Goal: Transaction & Acquisition: Purchase product/service

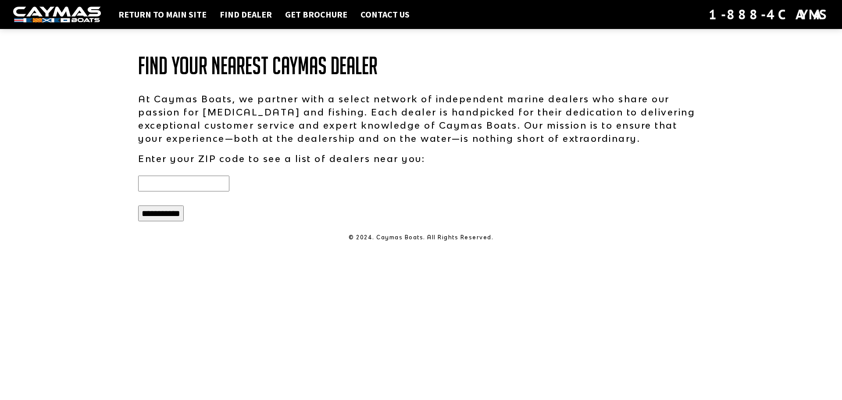
click at [183, 182] on input "text" at bounding box center [183, 183] width 91 height 16
type input "*****"
click at [138, 205] on input "**********" at bounding box center [161, 213] width 46 height 16
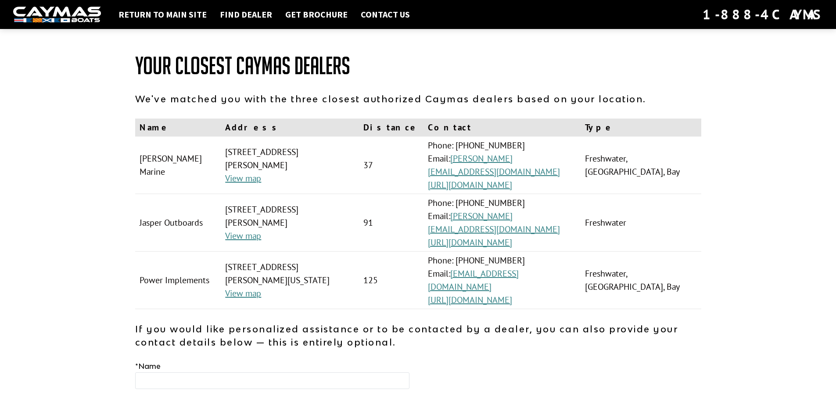
drag, startPoint x: 320, startPoint y: 144, endPoint x: 343, endPoint y: 151, distance: 23.9
click at [343, 151] on td "12960 Interstate 45 N, Willis, TX, 77378, USA View map" at bounding box center [290, 164] width 138 height 57
drag, startPoint x: 329, startPoint y: 246, endPoint x: 347, endPoint y: 233, distance: 22.3
click at [347, 251] on td "606 East Miller St., Iowa, LA, 70647, USA View map" at bounding box center [290, 279] width 138 height 57
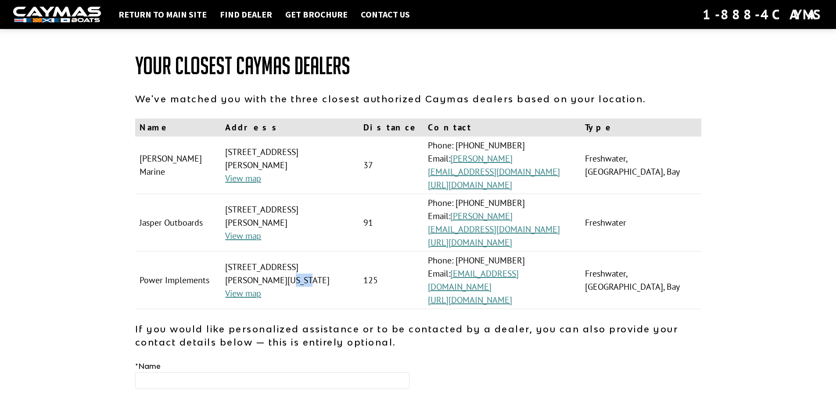
click at [340, 251] on td "606 East Miller St., Iowa, LA, 70647, USA View map" at bounding box center [290, 279] width 138 height 57
drag, startPoint x: 312, startPoint y: 197, endPoint x: 331, endPoint y: 215, distance: 26.4
click at [331, 215] on td "2700 N. Wheeler, Jasper, TX, 75951, USA View map" at bounding box center [290, 222] width 138 height 57
drag, startPoint x: 334, startPoint y: 241, endPoint x: 289, endPoint y: 236, distance: 45.9
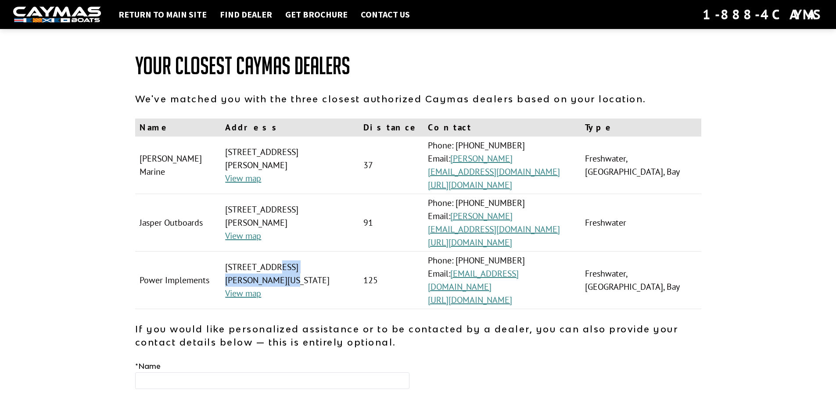
click at [268, 251] on td "606 East Miller St., Iowa, LA, 70647, USA View map" at bounding box center [290, 279] width 138 height 57
click at [290, 251] on td "606 East Miller St., Iowa, LA, 70647, USA View map" at bounding box center [290, 279] width 138 height 57
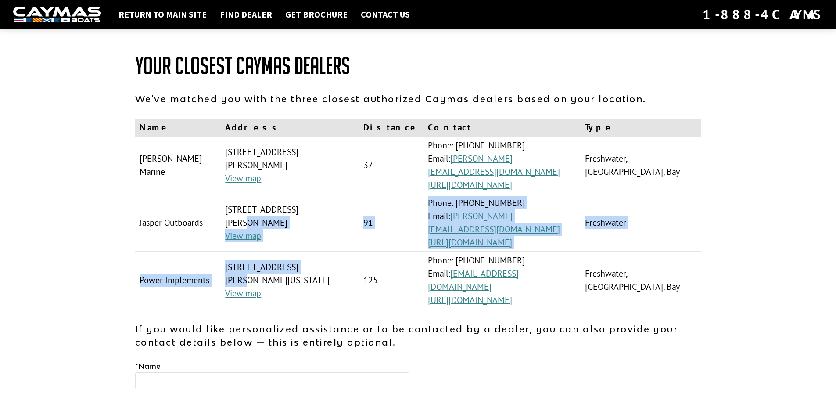
drag, startPoint x: 293, startPoint y: 238, endPoint x: 298, endPoint y: 199, distance: 39.4
click at [298, 199] on tbody "Ron Hoover Marine 12960 Interstate 45 N, Willis, TX, 77378, USA View map 37 Pho…" at bounding box center [418, 222] width 566 height 172
click at [298, 199] on td "2700 N. Wheeler, Jasper, TX, 75951, USA View map" at bounding box center [290, 222] width 138 height 57
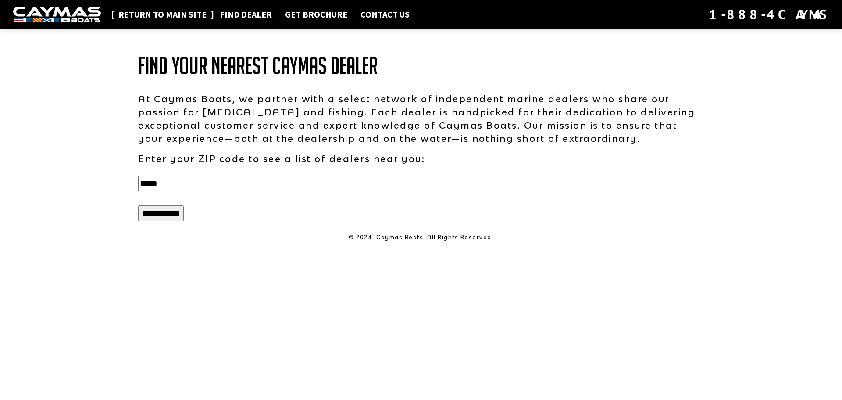
click at [160, 16] on link "Return to main site" at bounding box center [162, 14] width 97 height 11
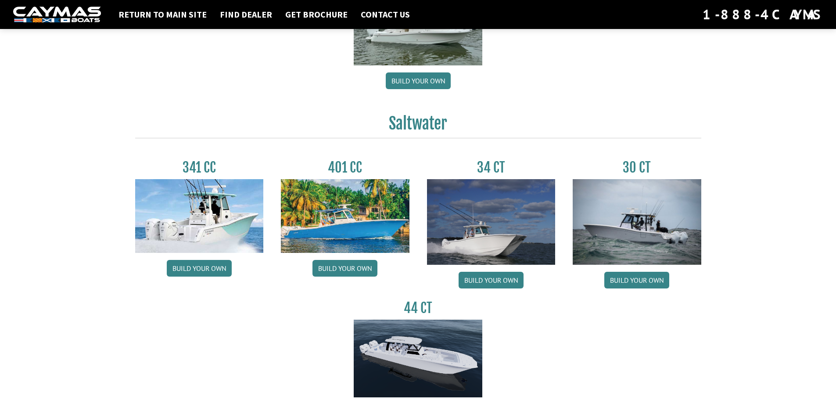
scroll to position [395, 0]
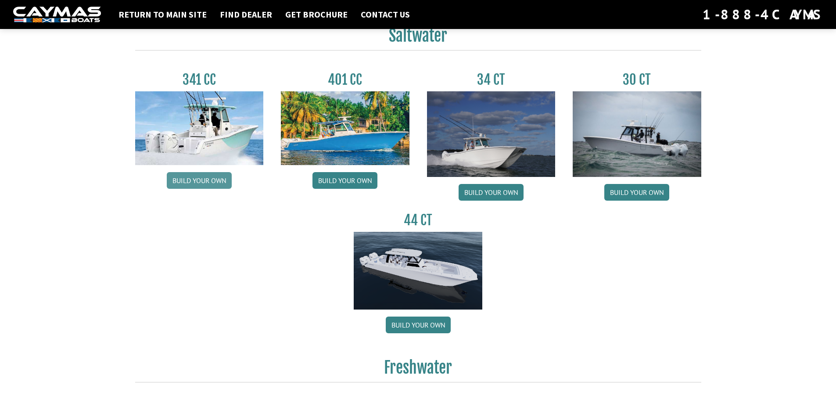
click at [190, 183] on link "Build your own" at bounding box center [199, 180] width 65 height 17
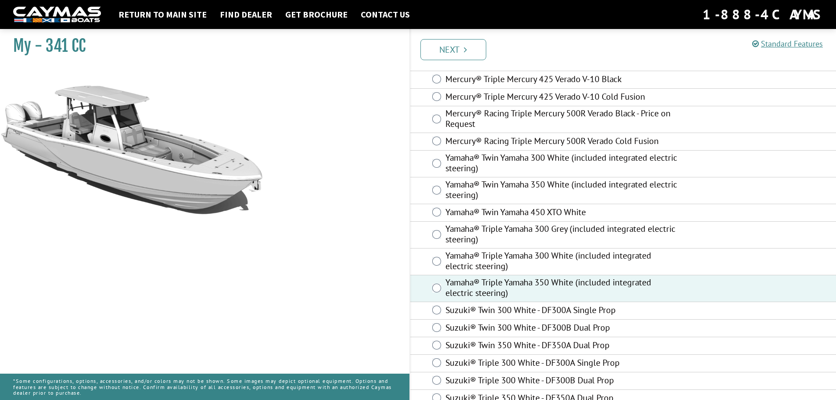
scroll to position [278, 0]
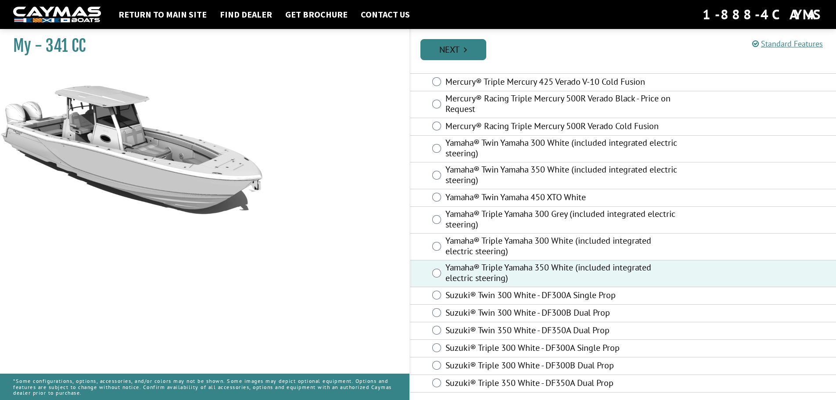
click at [453, 50] on link "Next" at bounding box center [453, 49] width 66 height 21
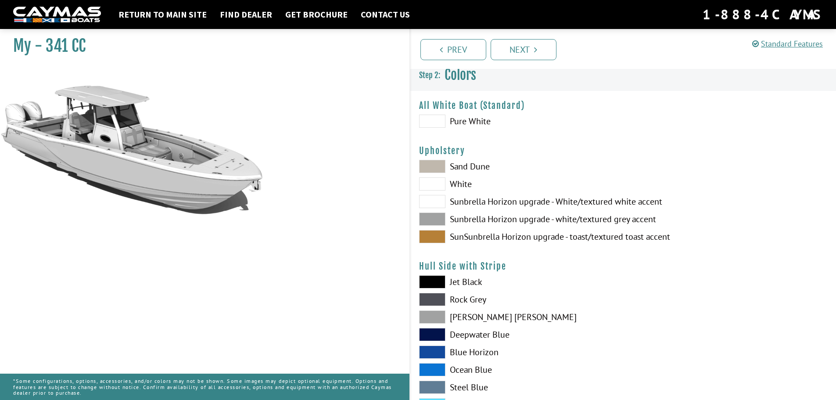
scroll to position [0, 0]
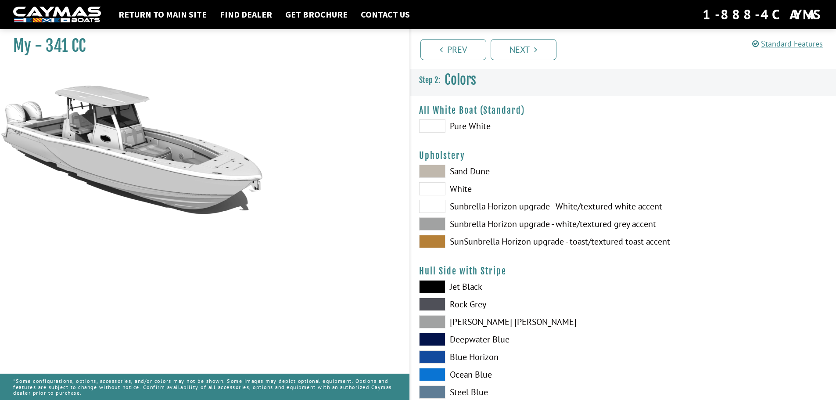
click at [470, 171] on label "Sand Dune" at bounding box center [516, 171] width 195 height 13
click at [463, 186] on label "White" at bounding box center [516, 188] width 195 height 13
click at [463, 205] on label "Sunbrella Horizon upgrade - White/textured white accent" at bounding box center [516, 206] width 195 height 13
click at [439, 222] on span at bounding box center [432, 223] width 26 height 13
click at [438, 242] on span at bounding box center [432, 241] width 26 height 13
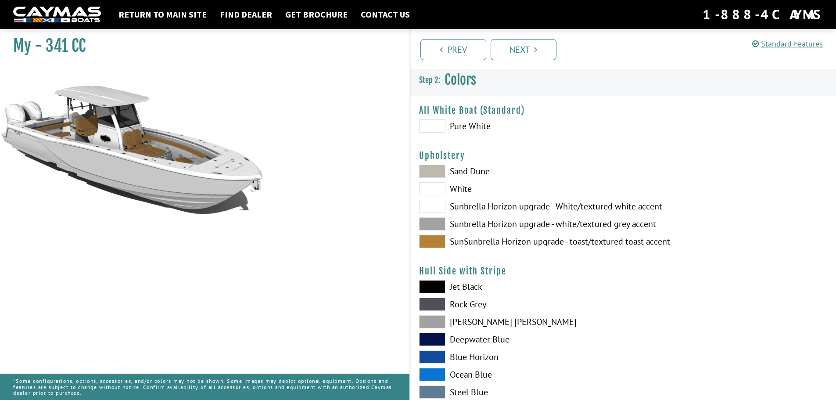
click at [437, 224] on span at bounding box center [432, 223] width 26 height 13
click at [437, 239] on span at bounding box center [432, 241] width 26 height 13
click at [438, 222] on span at bounding box center [432, 223] width 26 height 13
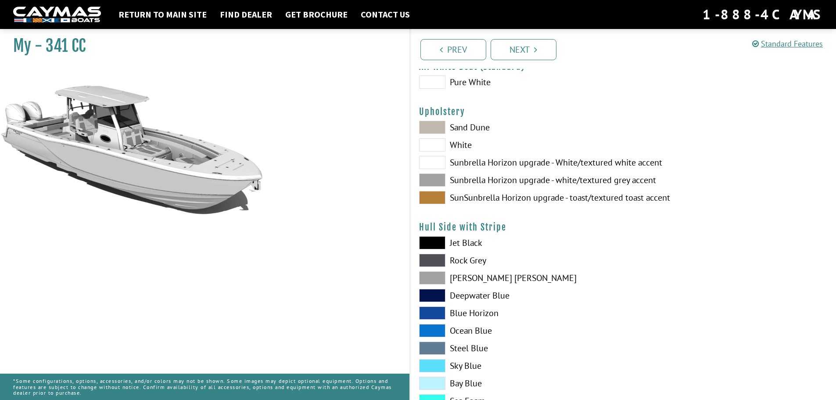
scroll to position [88, 0]
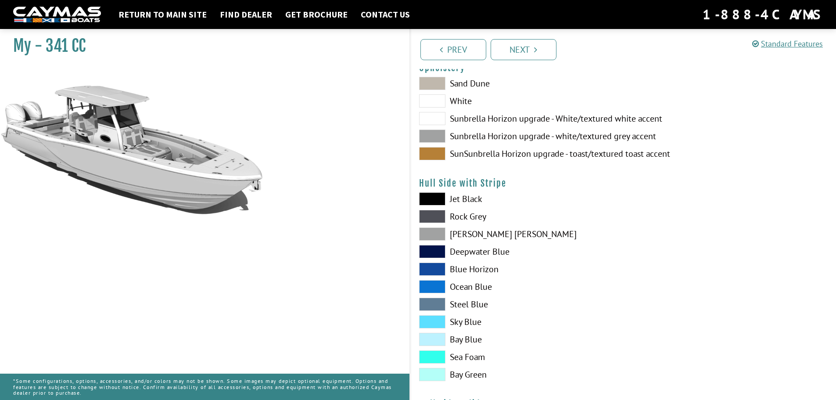
click at [466, 200] on label "Jet Black" at bounding box center [516, 198] width 195 height 13
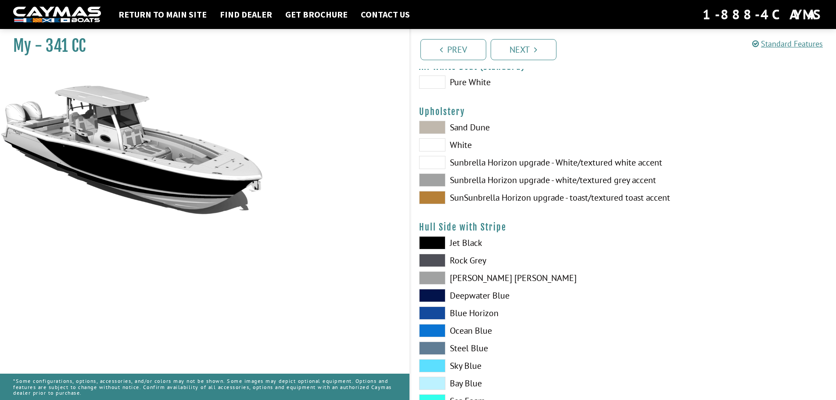
scroll to position [132, 0]
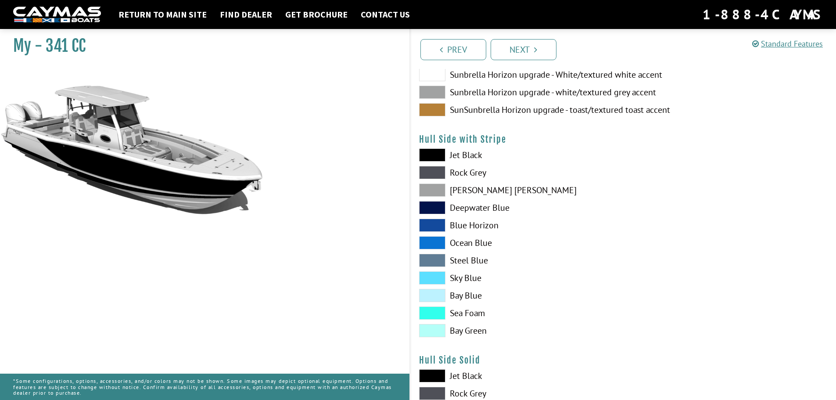
click at [468, 332] on label "Bay Green" at bounding box center [516, 330] width 195 height 13
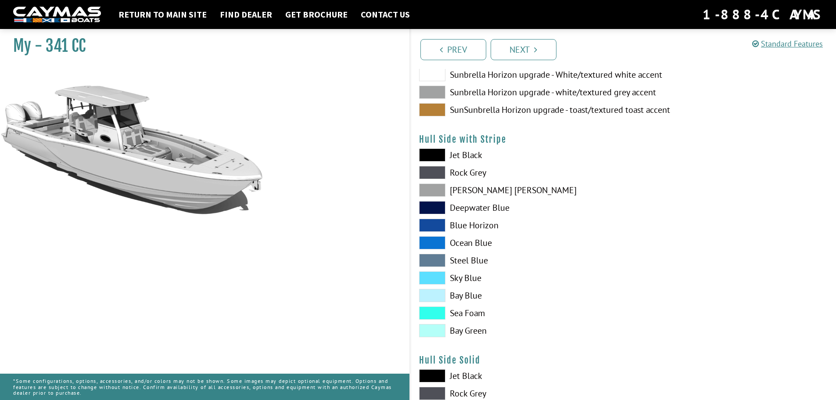
click at [434, 330] on span at bounding box center [432, 330] width 26 height 13
click at [436, 314] on span at bounding box center [432, 312] width 26 height 13
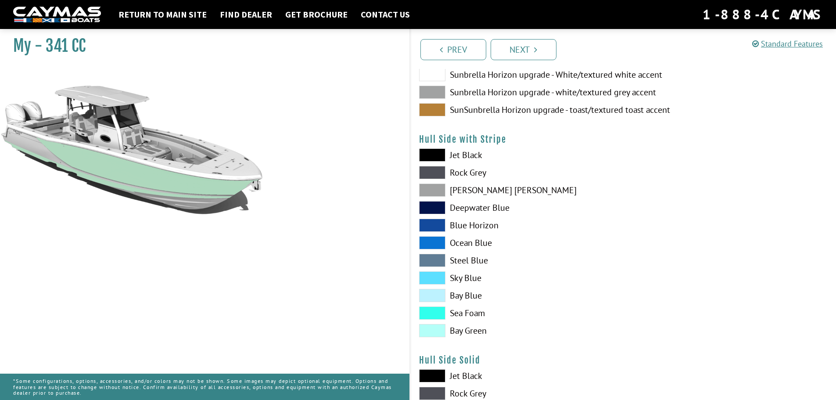
click at [433, 323] on div "Jet Black Rock Grey Dove Gray Deepwater Blue Blue Horizon Ocean Blue" at bounding box center [516, 244] width 213 height 193
click at [432, 332] on span at bounding box center [432, 330] width 26 height 13
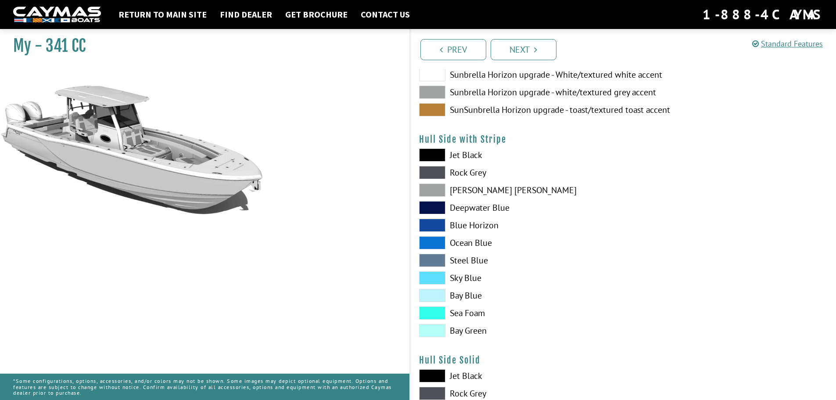
click at [429, 275] on span at bounding box center [432, 277] width 26 height 13
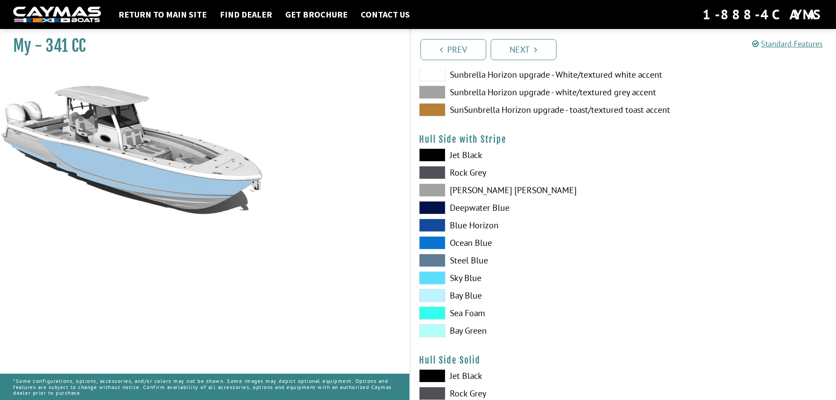
click at [429, 275] on span at bounding box center [432, 277] width 26 height 13
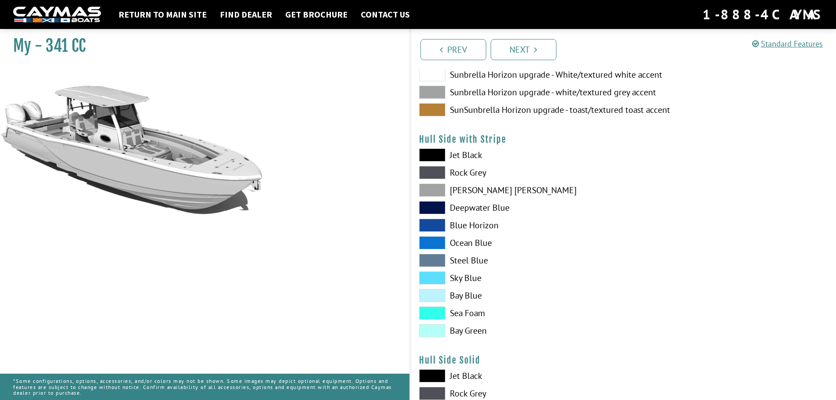
click at [435, 261] on span at bounding box center [432, 260] width 26 height 13
click at [436, 259] on span at bounding box center [432, 260] width 26 height 13
click at [432, 262] on span at bounding box center [432, 260] width 26 height 13
click at [436, 244] on span at bounding box center [432, 242] width 26 height 13
click at [435, 220] on span at bounding box center [432, 224] width 26 height 13
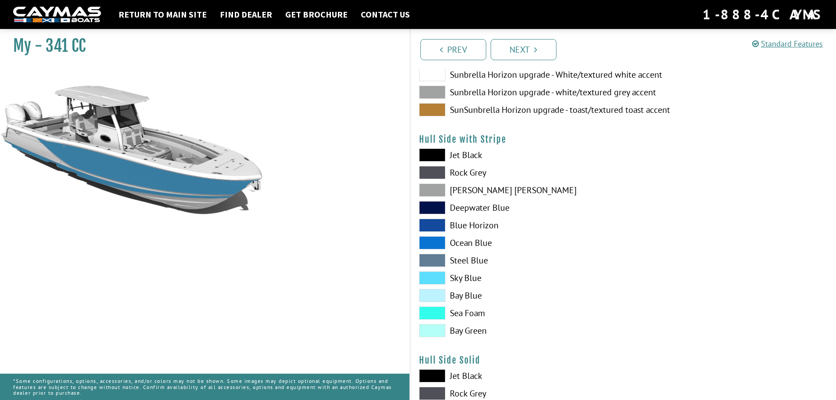
click at [432, 207] on span at bounding box center [432, 207] width 26 height 13
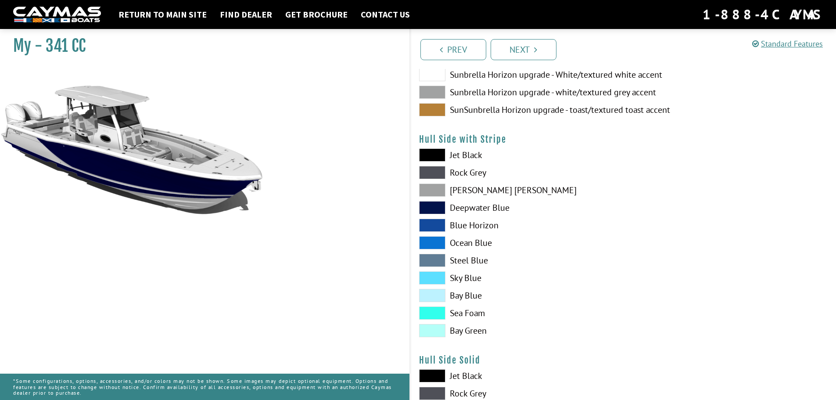
click at [432, 206] on span at bounding box center [432, 207] width 26 height 13
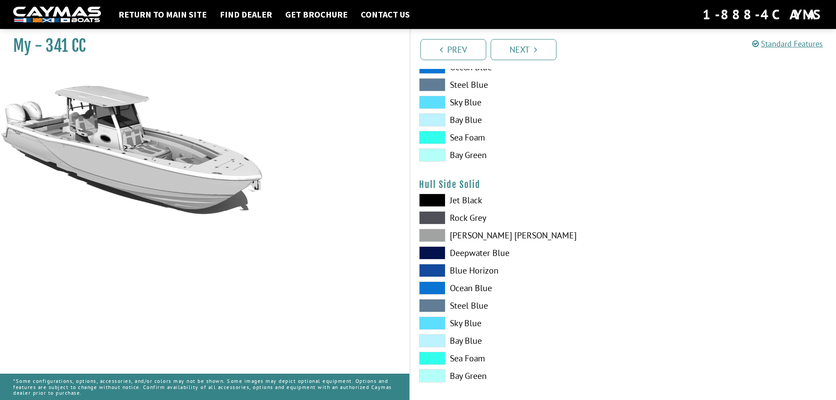
scroll to position [351, 0]
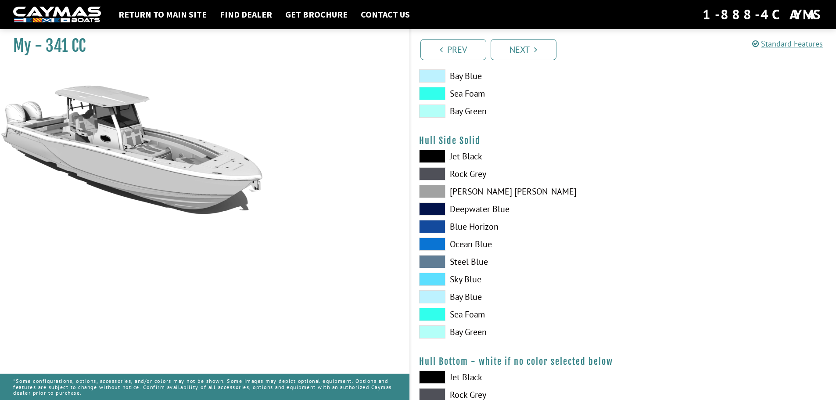
click at [463, 214] on label "Deepwater Blue" at bounding box center [516, 208] width 195 height 13
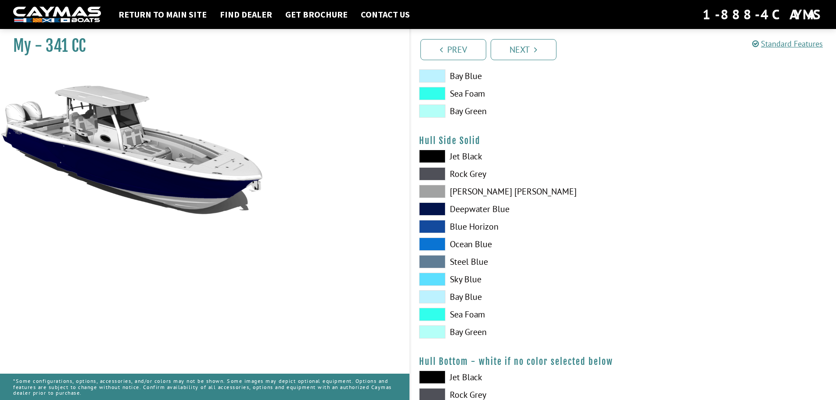
click at [465, 243] on label "Ocean Blue" at bounding box center [516, 243] width 195 height 13
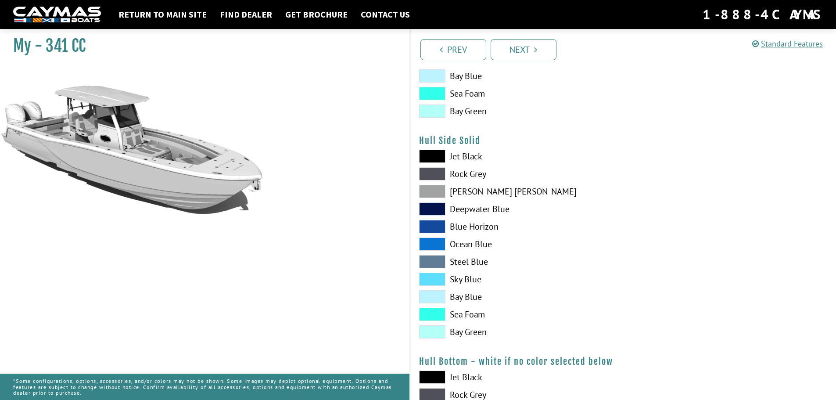
click at [433, 244] on span at bounding box center [432, 243] width 26 height 13
click at [436, 231] on span at bounding box center [432, 226] width 26 height 13
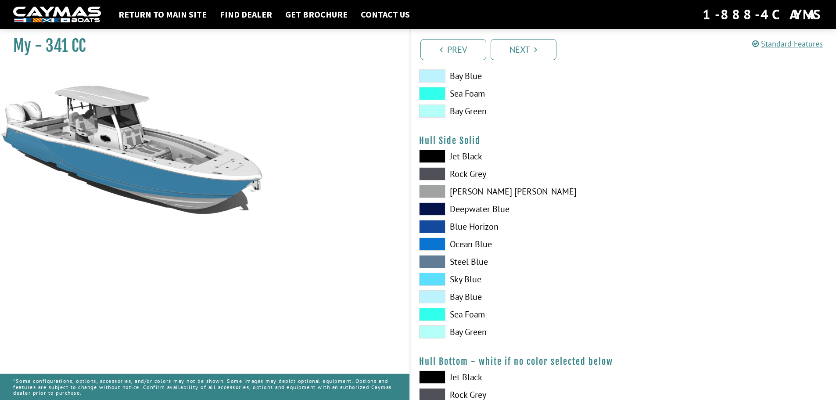
click at [434, 280] on span at bounding box center [432, 278] width 26 height 13
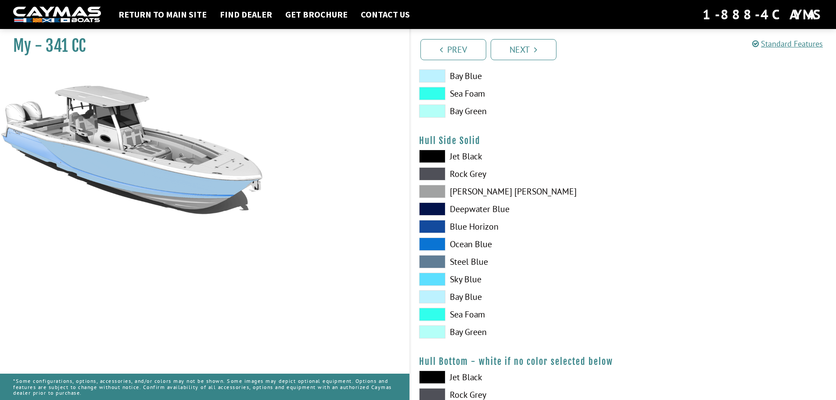
click at [434, 293] on span at bounding box center [432, 296] width 26 height 13
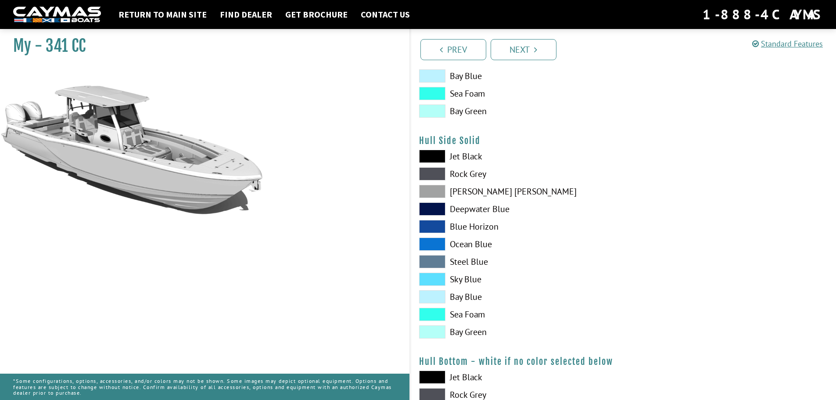
click at [430, 296] on span at bounding box center [432, 296] width 26 height 13
click at [430, 320] on span at bounding box center [432, 314] width 26 height 13
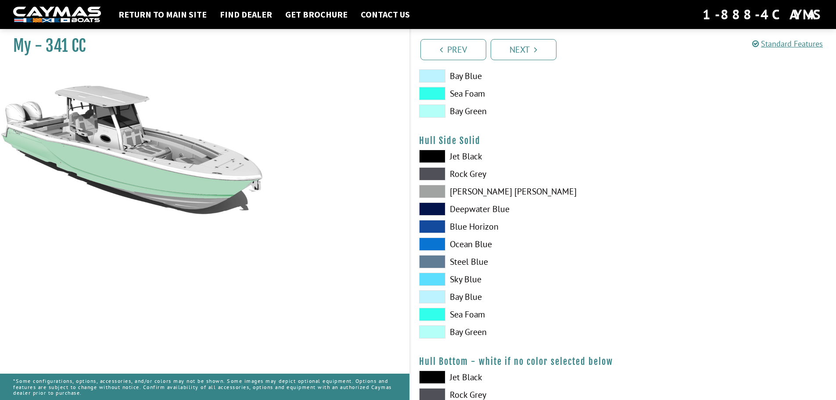
click at [430, 315] on span at bounding box center [432, 314] width 26 height 13
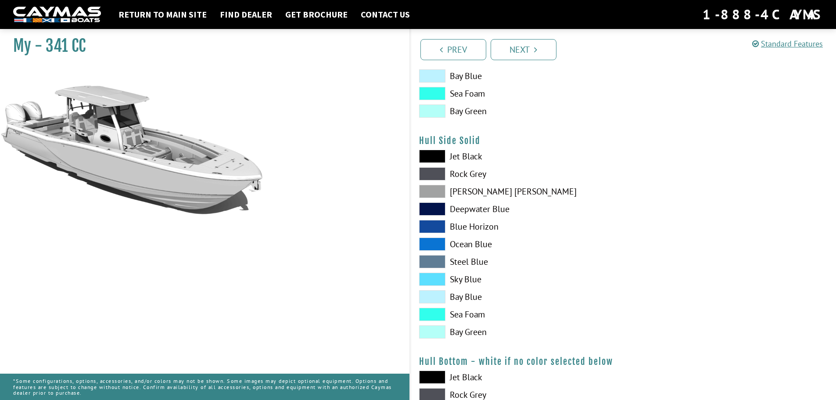
click at [434, 191] on span at bounding box center [432, 191] width 26 height 13
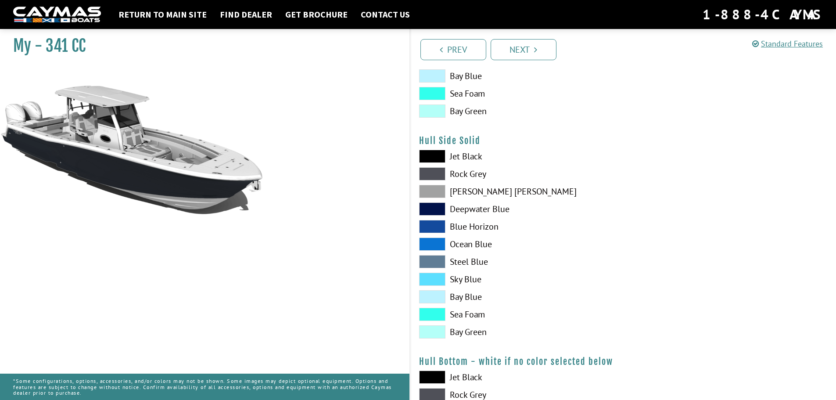
click at [434, 172] on span at bounding box center [432, 173] width 26 height 13
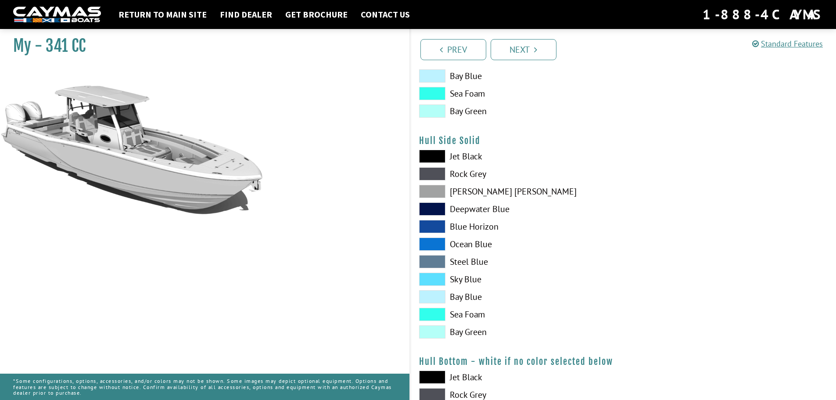
click at [434, 172] on span at bounding box center [432, 173] width 26 height 13
click at [438, 242] on span at bounding box center [432, 243] width 26 height 13
click at [436, 169] on span at bounding box center [432, 173] width 26 height 13
click at [436, 194] on span at bounding box center [432, 191] width 26 height 13
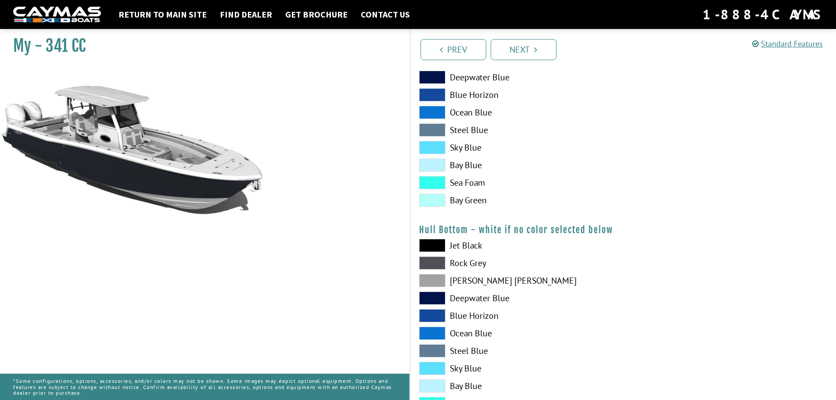
scroll to position [526, 0]
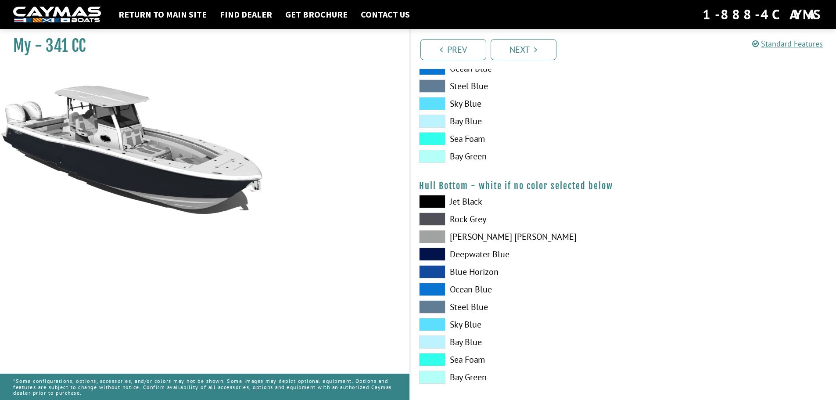
click at [474, 240] on label "[PERSON_NAME] [PERSON_NAME]" at bounding box center [516, 236] width 195 height 13
click at [467, 254] on label "Deepwater Blue" at bounding box center [516, 253] width 195 height 13
click at [437, 323] on span at bounding box center [432, 324] width 26 height 13
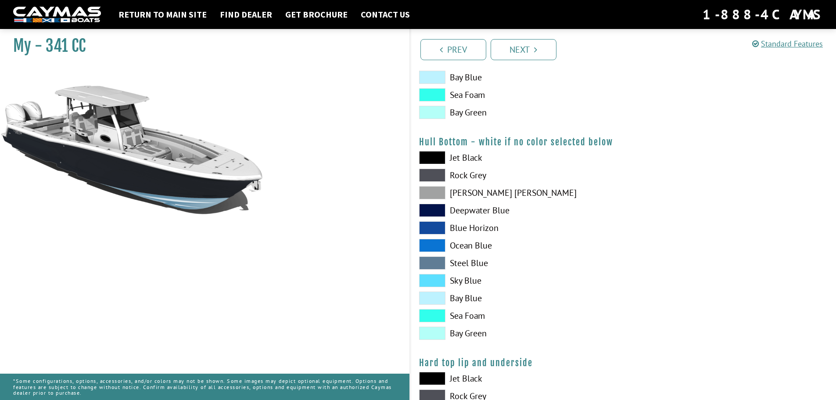
click at [438, 318] on span at bounding box center [432, 315] width 26 height 13
click at [430, 332] on span at bounding box center [432, 332] width 26 height 13
click at [435, 334] on span at bounding box center [432, 332] width 26 height 13
click at [436, 284] on span at bounding box center [432, 280] width 26 height 13
click at [440, 290] on div "Jet Black Rock Grey Dove Gray Deepwater Blue Blue Horizon Ocean Blue" at bounding box center [516, 247] width 213 height 193
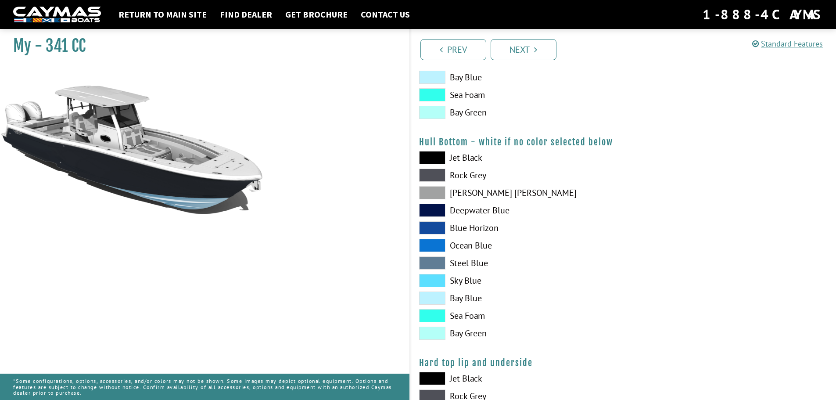
click at [443, 282] on span at bounding box center [432, 280] width 26 height 13
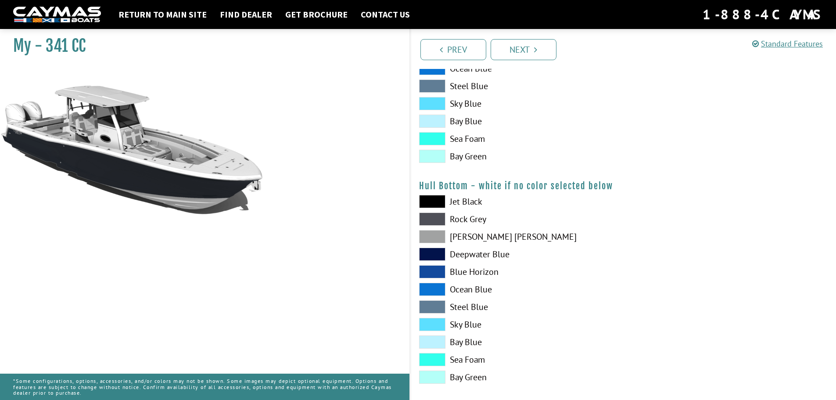
scroll to position [351, 0]
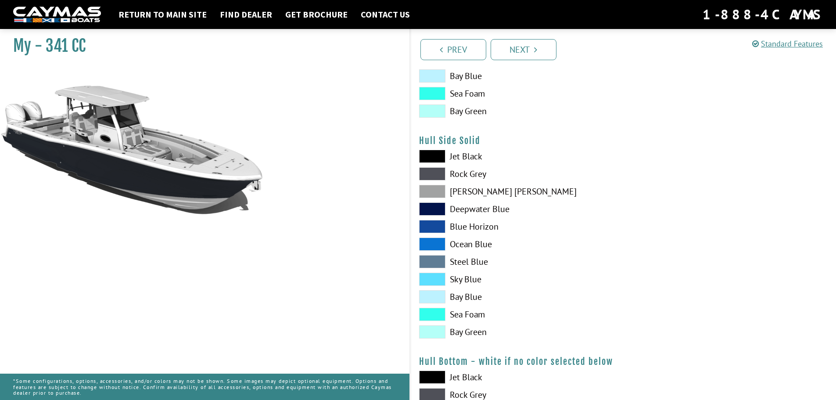
click at [439, 226] on span at bounding box center [432, 226] width 26 height 13
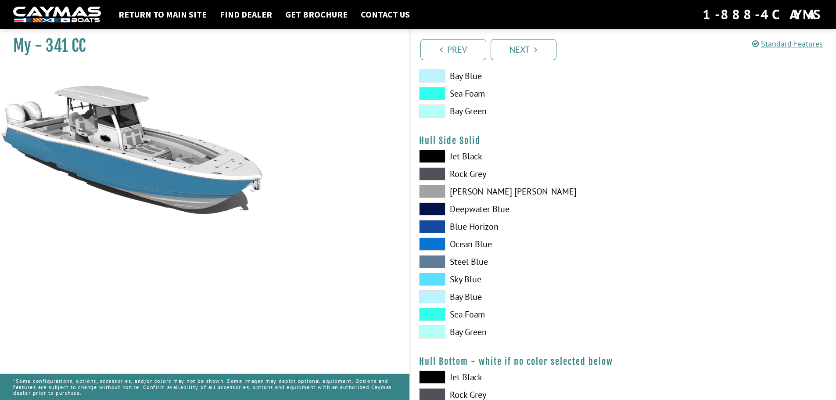
click at [439, 226] on span at bounding box center [432, 226] width 26 height 13
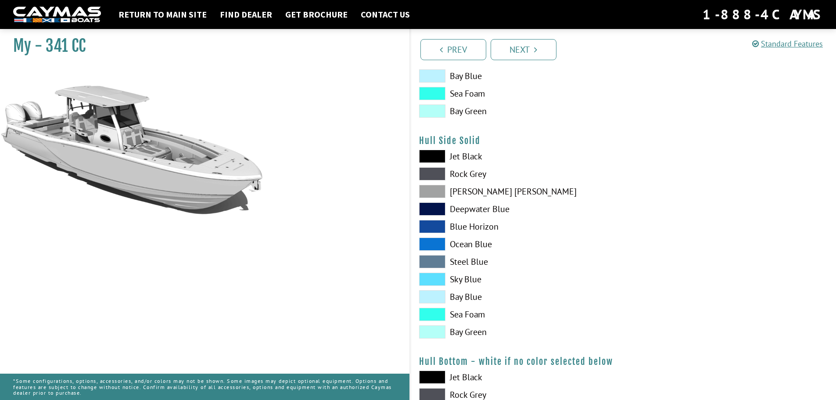
click at [433, 259] on span at bounding box center [432, 261] width 26 height 13
click at [434, 261] on span at bounding box center [432, 261] width 26 height 13
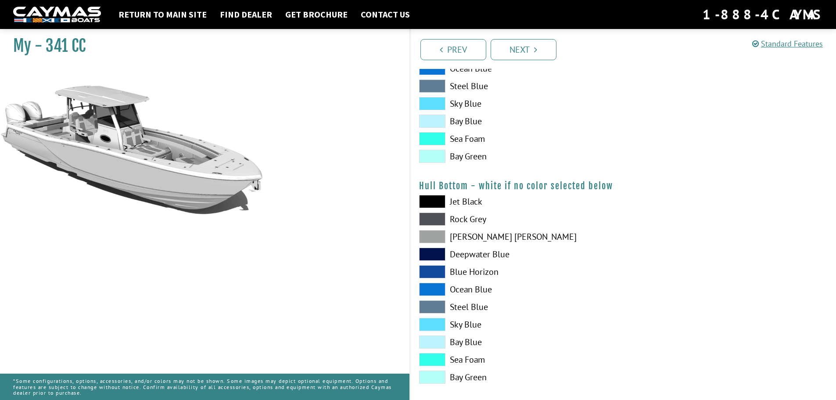
scroll to position [570, 0]
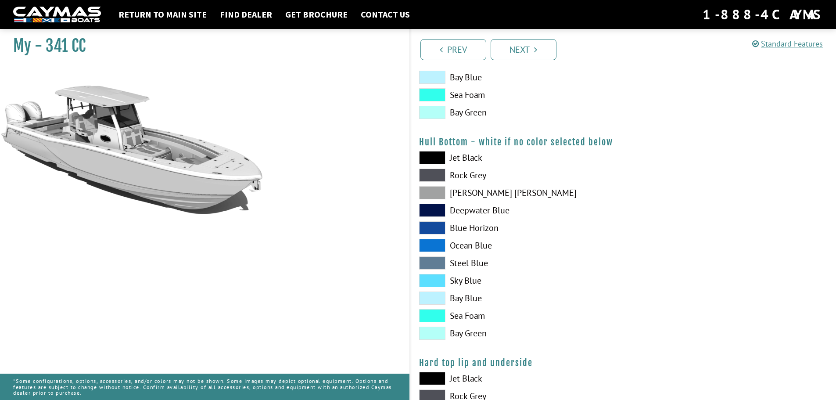
click at [436, 265] on span at bounding box center [432, 262] width 26 height 13
click at [432, 264] on span at bounding box center [432, 262] width 26 height 13
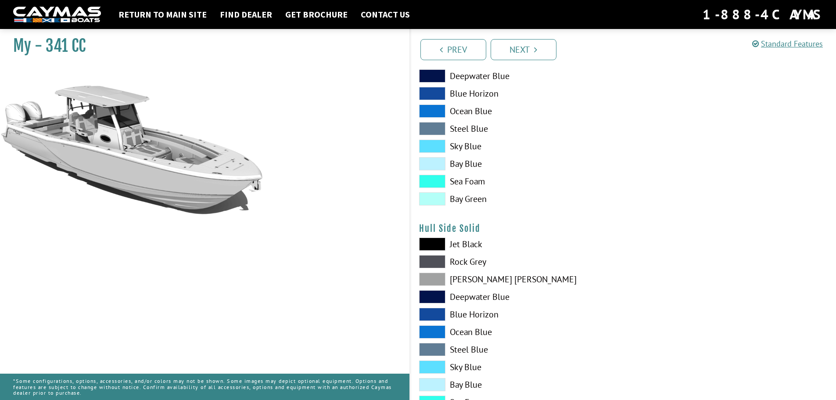
scroll to position [175, 0]
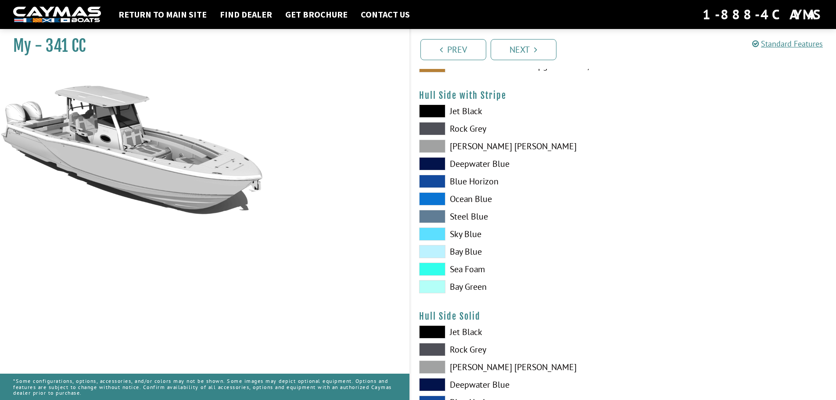
click at [429, 215] on span at bounding box center [432, 216] width 26 height 13
click at [435, 220] on span at bounding box center [432, 216] width 26 height 13
click at [436, 217] on span at bounding box center [432, 216] width 26 height 13
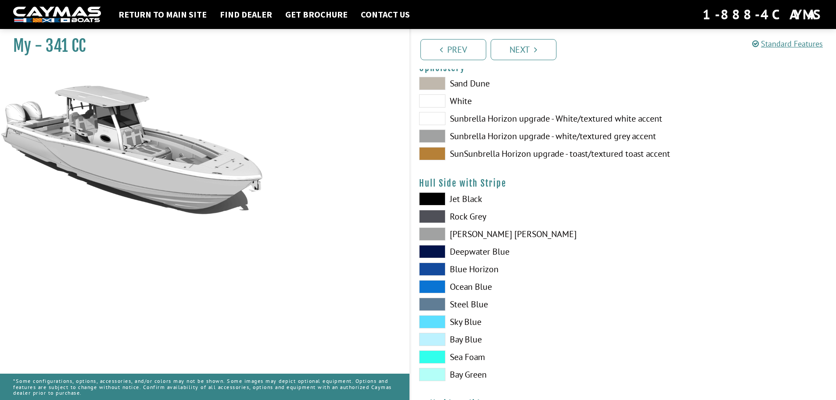
scroll to position [44, 0]
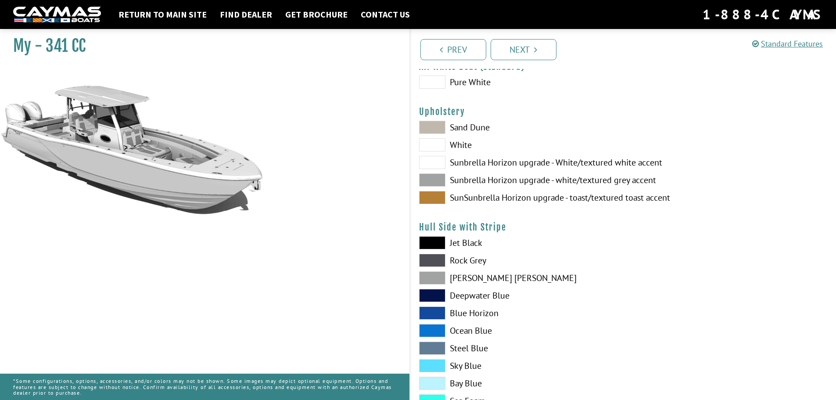
click at [437, 235] on div "Hull Side with Stripe Please select color. Jet Black Rock Grey Dove Gray Deepwa…" at bounding box center [623, 325] width 408 height 207
click at [436, 237] on span at bounding box center [432, 242] width 26 height 13
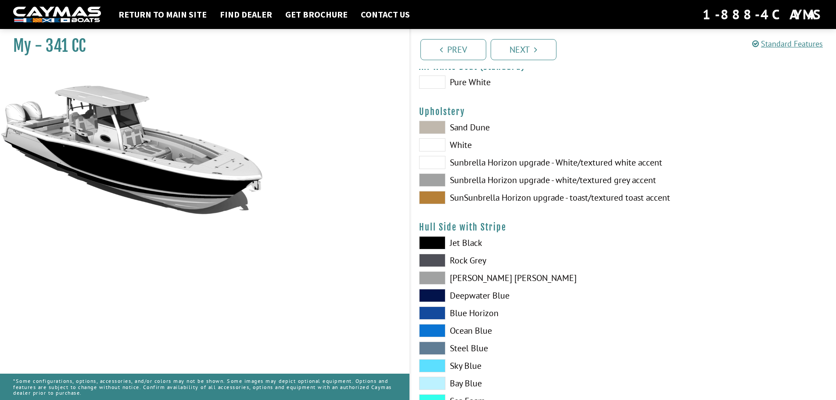
click at [436, 237] on span at bounding box center [432, 242] width 26 height 13
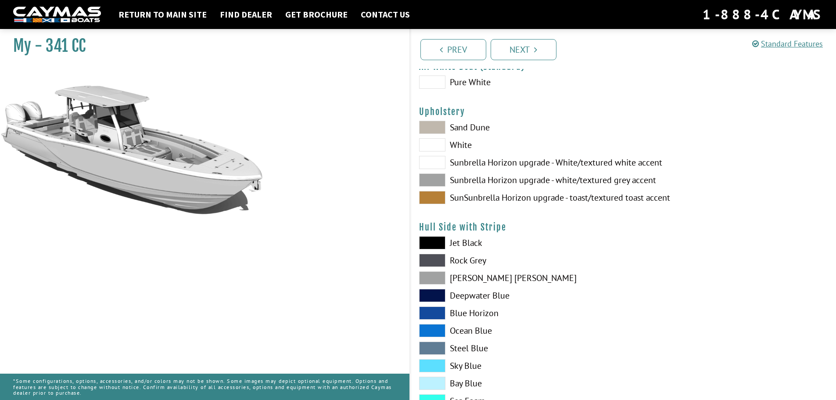
click at [435, 351] on span at bounding box center [432, 347] width 26 height 13
click at [433, 333] on span at bounding box center [432, 330] width 26 height 13
click at [431, 313] on span at bounding box center [432, 312] width 26 height 13
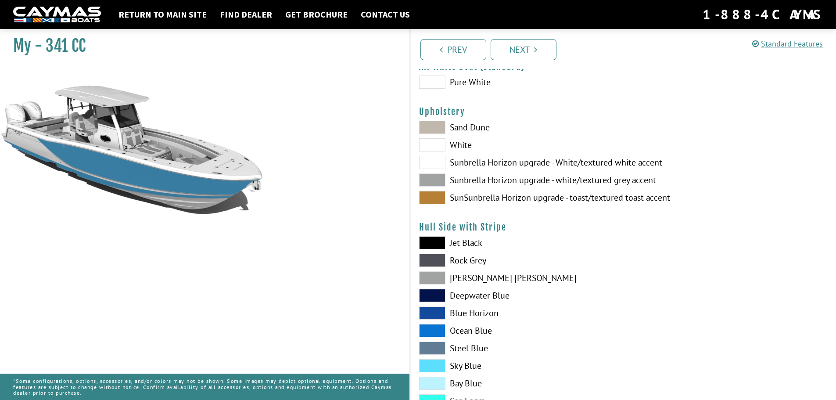
click at [431, 313] on span at bounding box center [432, 312] width 26 height 13
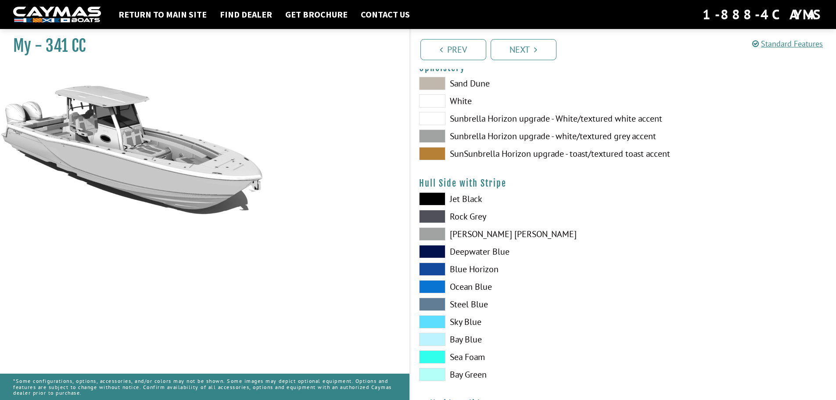
scroll to position [132, 0]
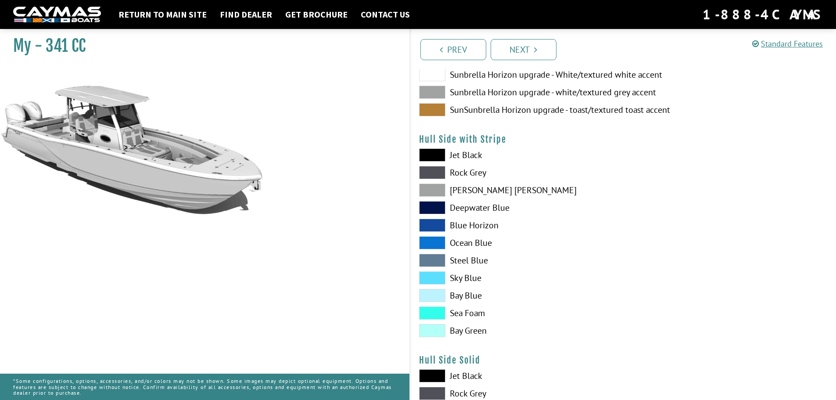
click at [437, 281] on span at bounding box center [432, 277] width 26 height 13
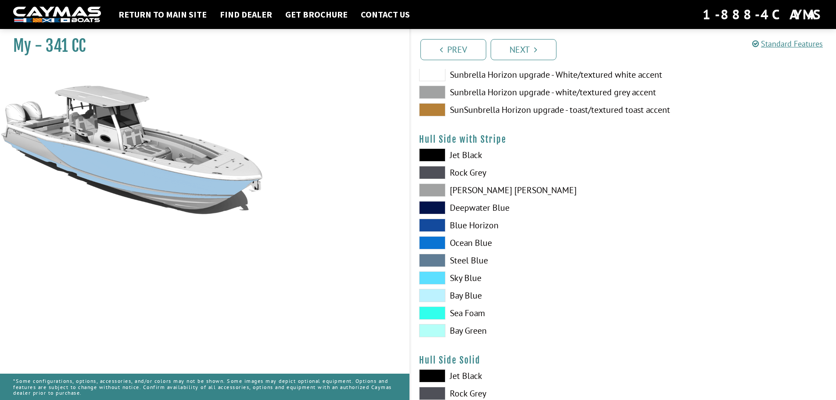
click at [437, 281] on span at bounding box center [432, 277] width 26 height 13
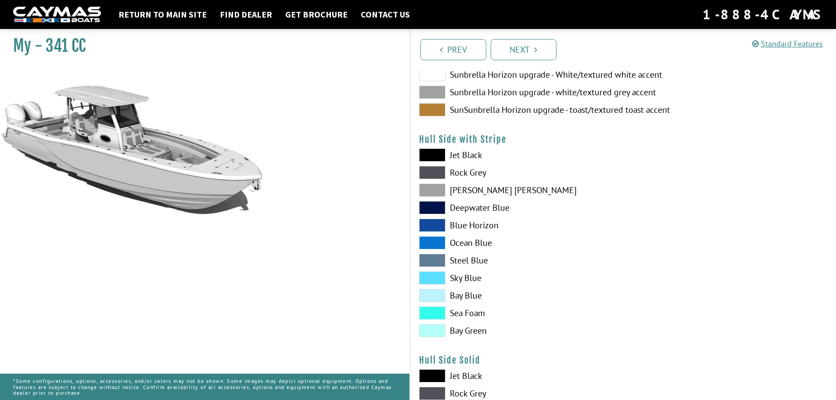
click at [433, 314] on span at bounding box center [432, 312] width 26 height 13
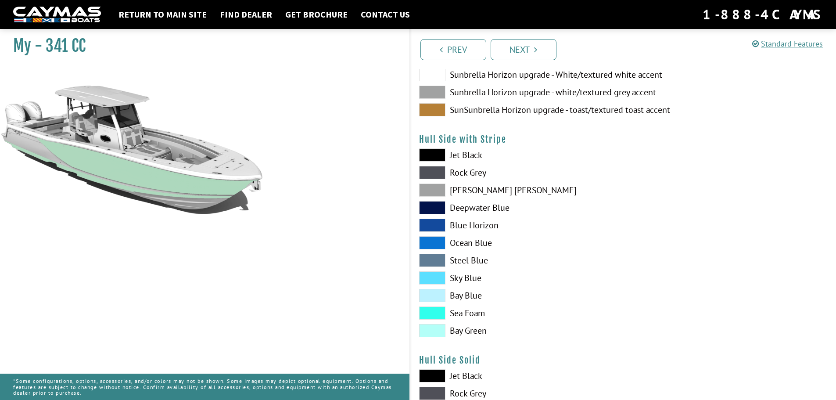
click at [433, 314] on span at bounding box center [432, 312] width 26 height 13
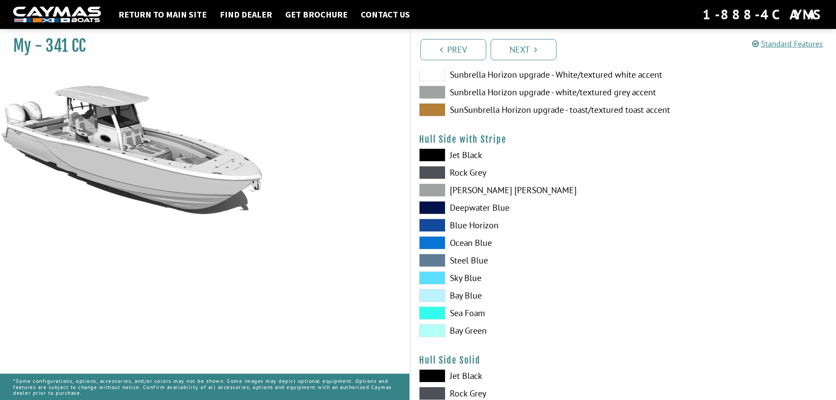
click at [433, 333] on span at bounding box center [432, 330] width 26 height 13
click at [432, 300] on span at bounding box center [432, 295] width 26 height 13
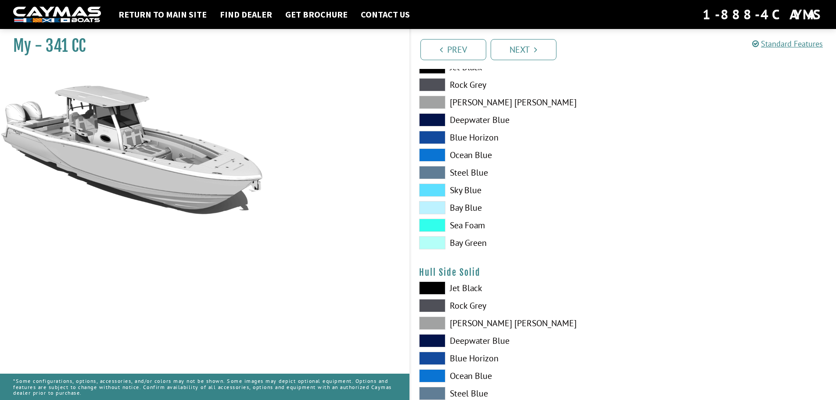
click at [433, 209] on span at bounding box center [432, 207] width 26 height 13
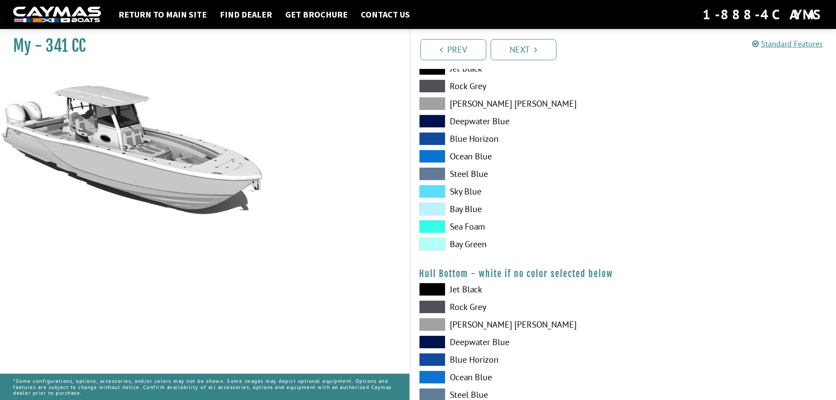
scroll to position [570, 0]
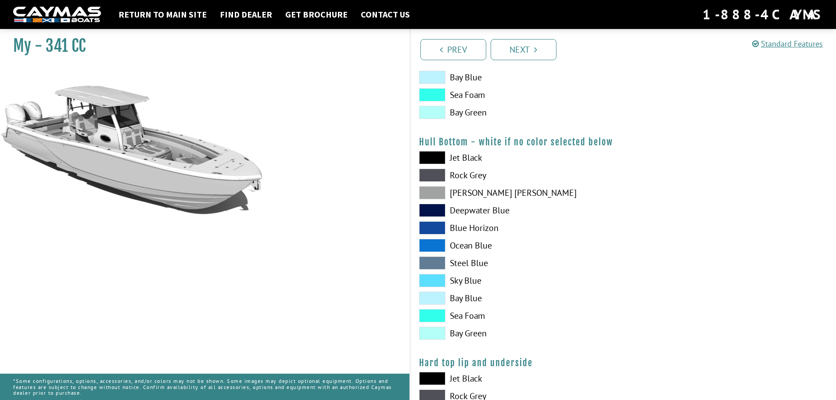
click at [448, 210] on label "Deepwater Blue" at bounding box center [516, 210] width 195 height 13
click at [458, 215] on label "Deepwater Blue" at bounding box center [516, 210] width 195 height 13
click at [437, 197] on span at bounding box center [432, 192] width 26 height 13
click at [431, 178] on span at bounding box center [432, 174] width 26 height 13
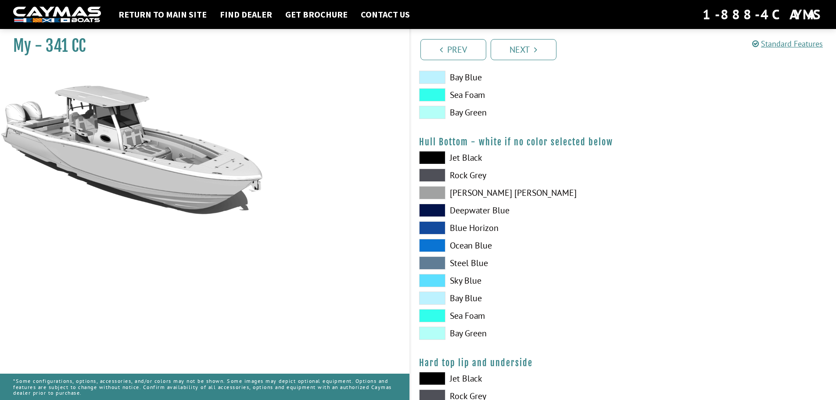
click at [431, 178] on span at bounding box center [432, 174] width 26 height 13
click at [469, 273] on div "Jet Black Rock Grey Dove Gray Deepwater Blue Blue Horizon Ocean Blue" at bounding box center [516, 247] width 213 height 193
click at [467, 281] on label "Sky Blue" at bounding box center [516, 280] width 195 height 13
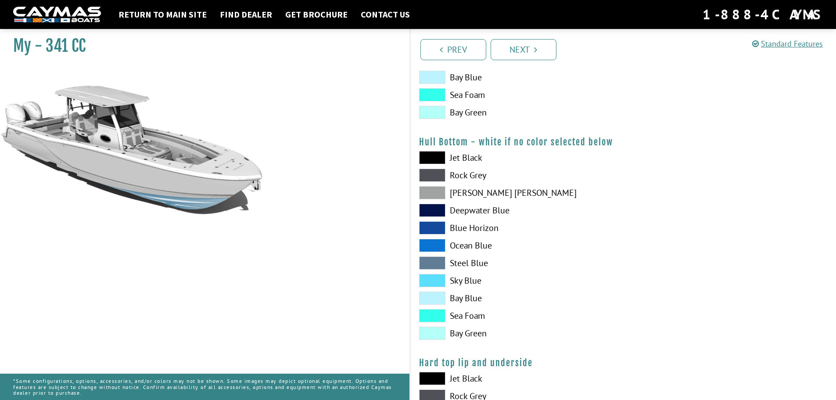
click at [467, 281] on label "Sky Blue" at bounding box center [516, 280] width 195 height 13
click at [460, 302] on label "Bay Blue" at bounding box center [516, 297] width 195 height 13
click at [473, 333] on label "Bay Green" at bounding box center [516, 332] width 195 height 13
click at [475, 329] on label "Bay Green" at bounding box center [516, 332] width 195 height 13
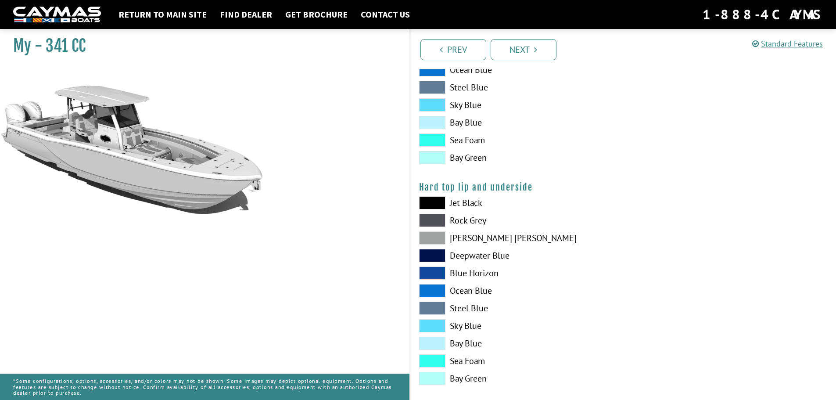
scroll to position [790, 0]
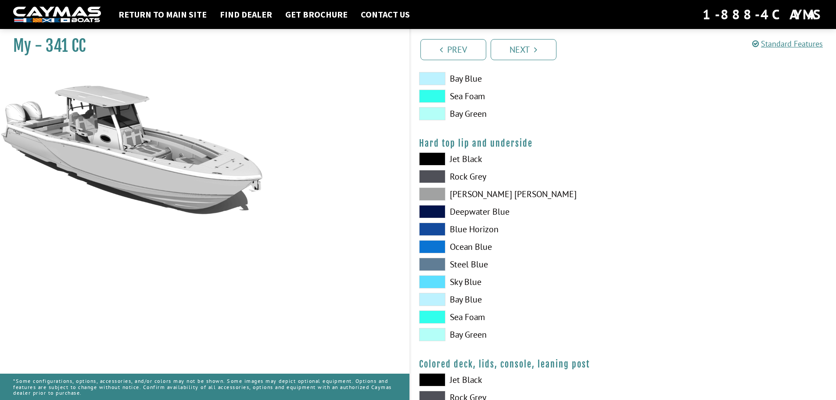
click at [456, 261] on label "Steel Blue" at bounding box center [516, 263] width 195 height 13
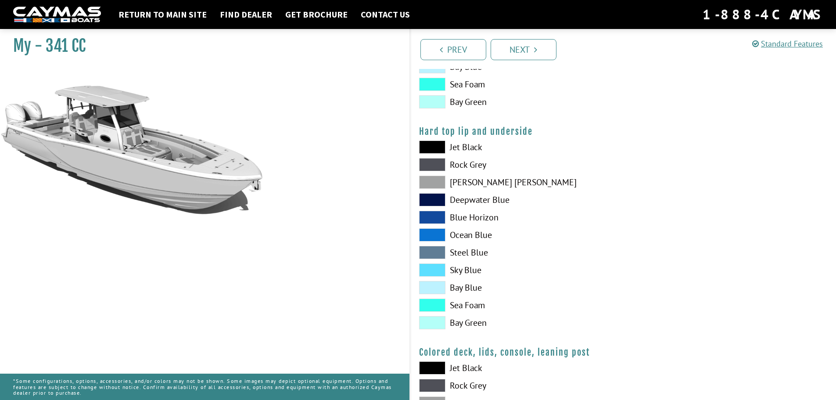
scroll to position [758, 0]
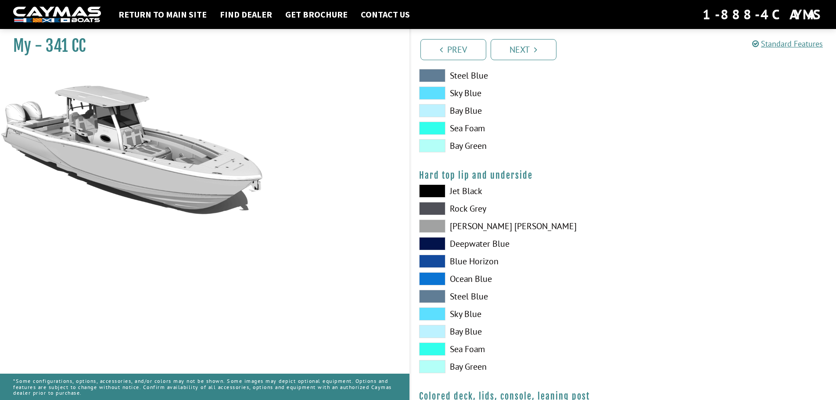
click at [443, 196] on span at bounding box center [432, 190] width 26 height 13
click at [442, 207] on span at bounding box center [432, 208] width 26 height 13
click at [436, 225] on span at bounding box center [432, 225] width 26 height 13
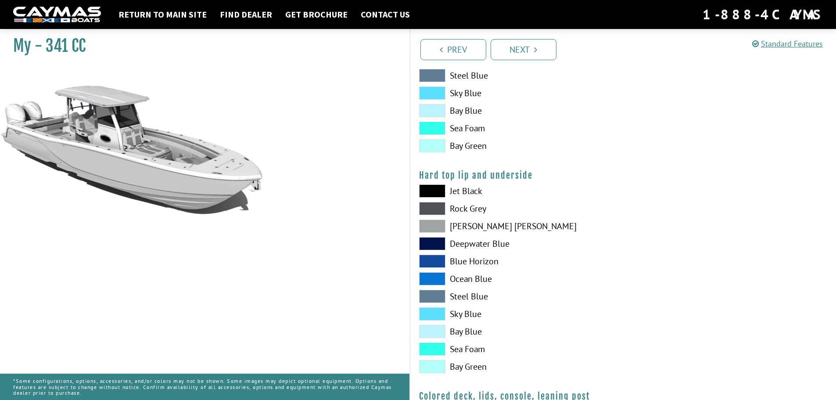
click at [436, 225] on span at bounding box center [432, 225] width 26 height 13
click at [430, 242] on span at bounding box center [432, 243] width 26 height 13
click at [428, 262] on span at bounding box center [432, 260] width 26 height 13
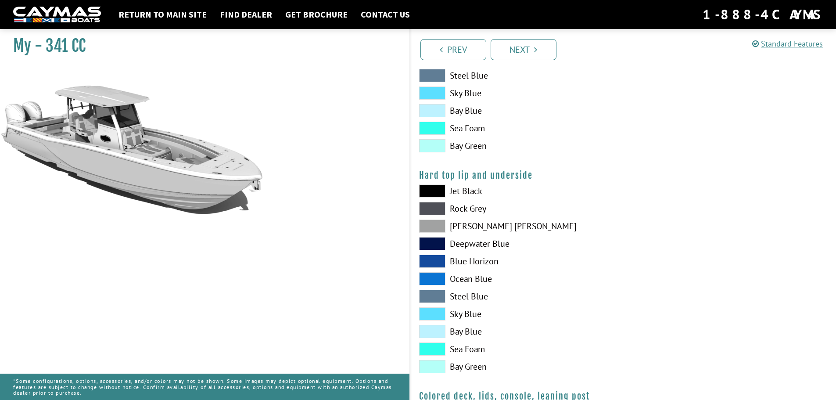
click at [428, 277] on span at bounding box center [432, 278] width 26 height 13
click at [432, 270] on div "Jet Black Rock Grey Dove Gray Deepwater Blue Blue Horizon Ocean Blue" at bounding box center [516, 280] width 213 height 193
click at [433, 278] on span at bounding box center [432, 278] width 26 height 13
click at [435, 292] on span at bounding box center [432, 296] width 26 height 13
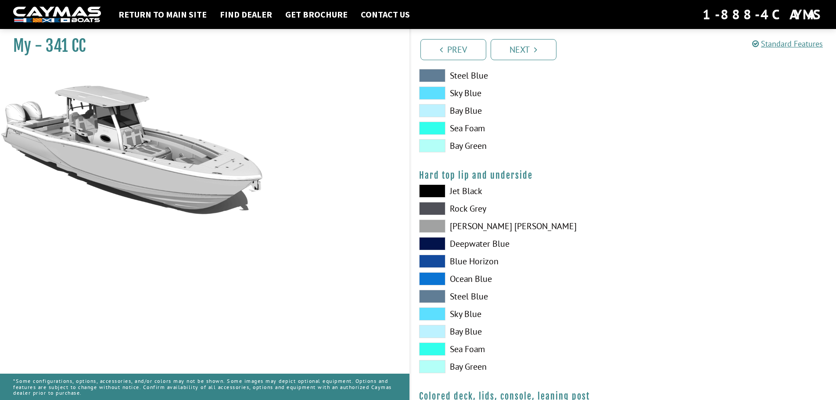
click at [435, 311] on span at bounding box center [432, 313] width 26 height 13
click at [434, 327] on span at bounding box center [432, 331] width 26 height 13
click at [429, 350] on span at bounding box center [432, 348] width 26 height 13
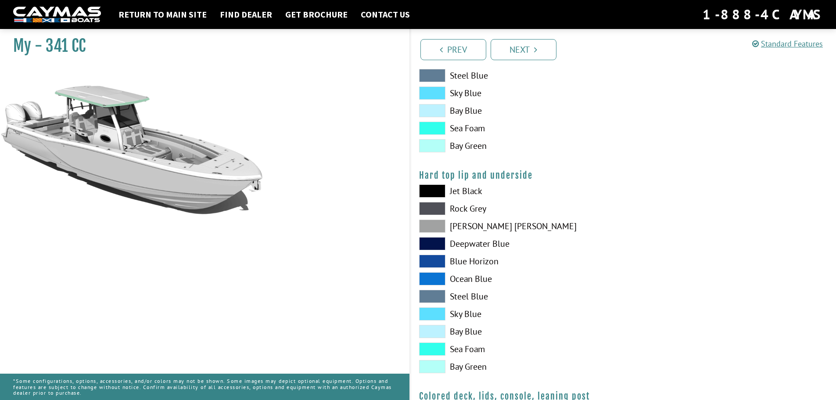
click at [429, 350] on span at bounding box center [432, 348] width 26 height 13
click at [428, 370] on span at bounding box center [432, 366] width 26 height 13
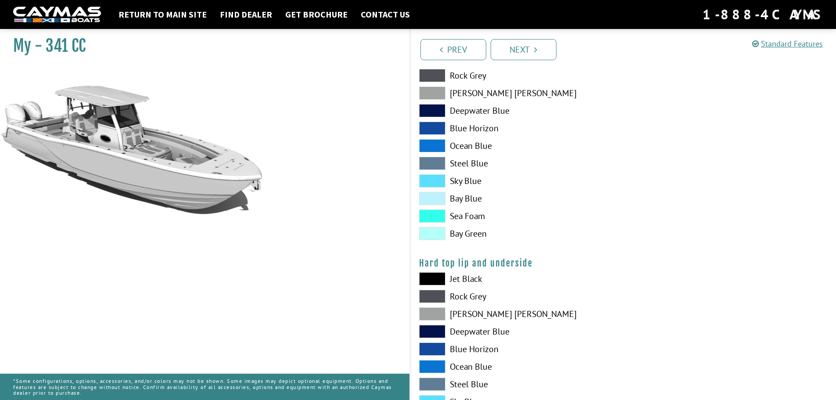
scroll to position [582, 0]
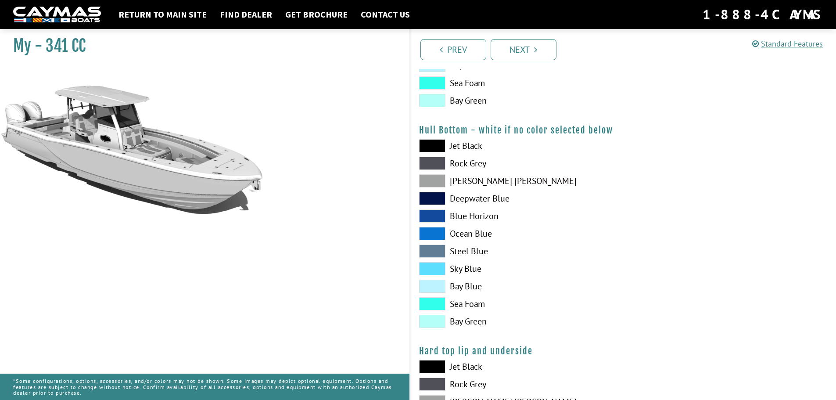
click at [431, 175] on span at bounding box center [432, 180] width 26 height 13
click at [429, 181] on span at bounding box center [432, 180] width 26 height 13
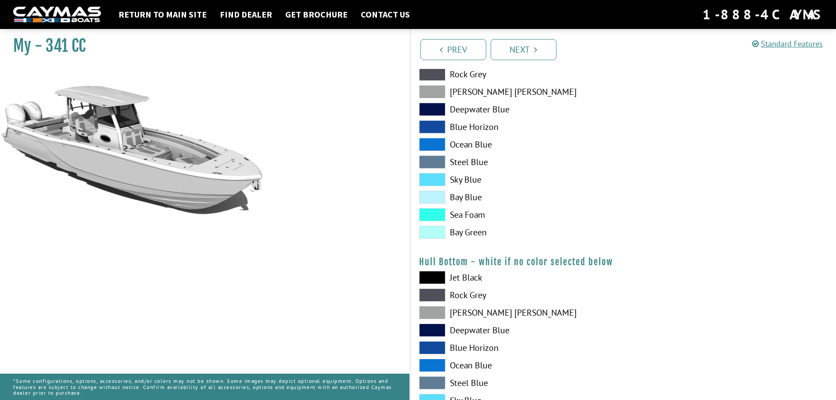
scroll to position [363, 0]
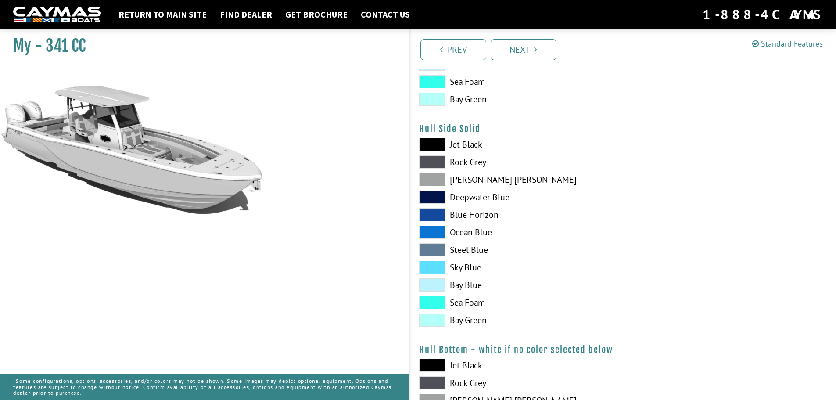
click at [441, 176] on span at bounding box center [432, 179] width 26 height 13
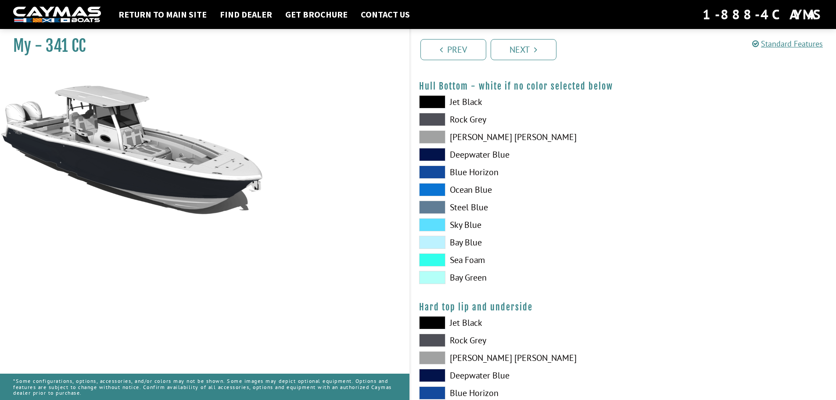
scroll to position [758, 0]
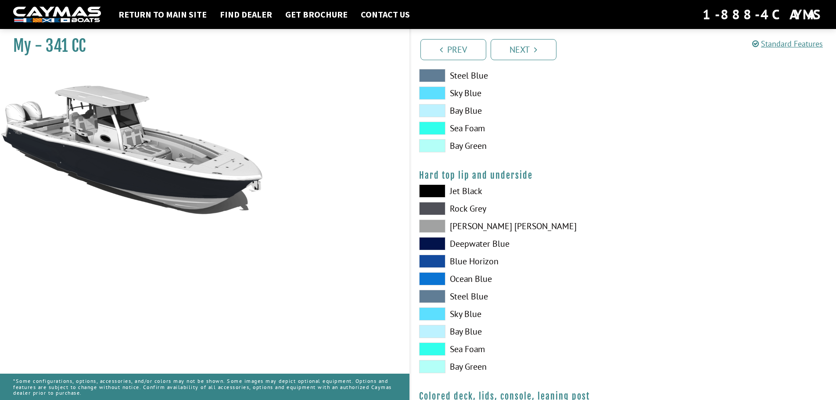
click at [433, 190] on span at bounding box center [432, 190] width 26 height 13
click at [434, 222] on span at bounding box center [432, 225] width 26 height 13
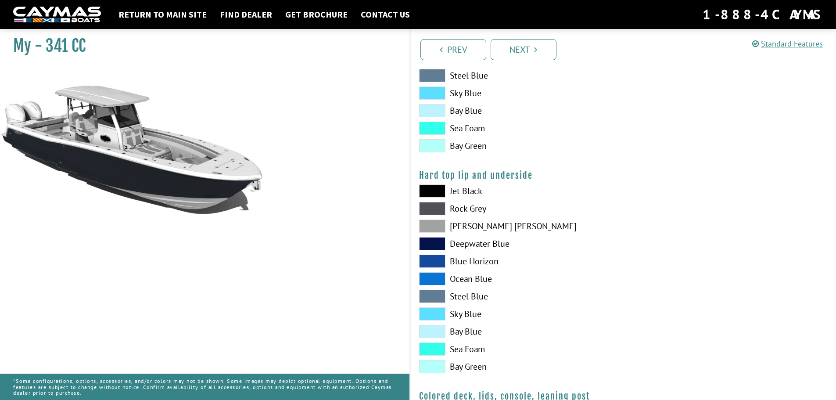
click at [437, 222] on span at bounding box center [432, 225] width 26 height 13
click at [426, 279] on span at bounding box center [432, 278] width 26 height 13
click at [427, 262] on span at bounding box center [432, 260] width 26 height 13
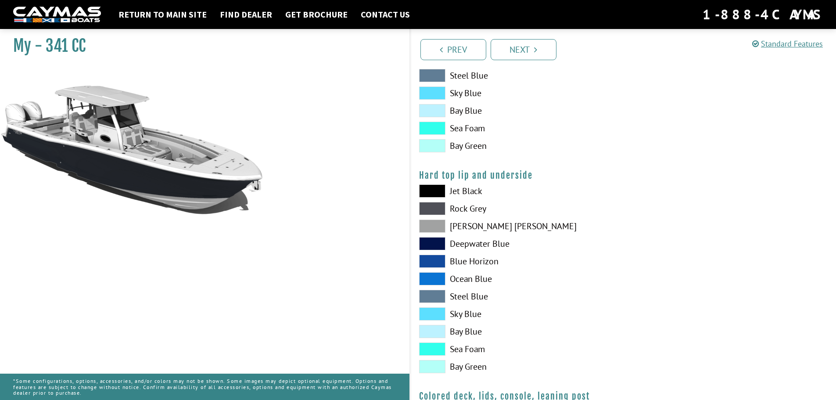
click at [429, 332] on span at bounding box center [432, 331] width 26 height 13
click at [431, 206] on span at bounding box center [432, 208] width 26 height 13
click at [428, 223] on span at bounding box center [432, 225] width 26 height 13
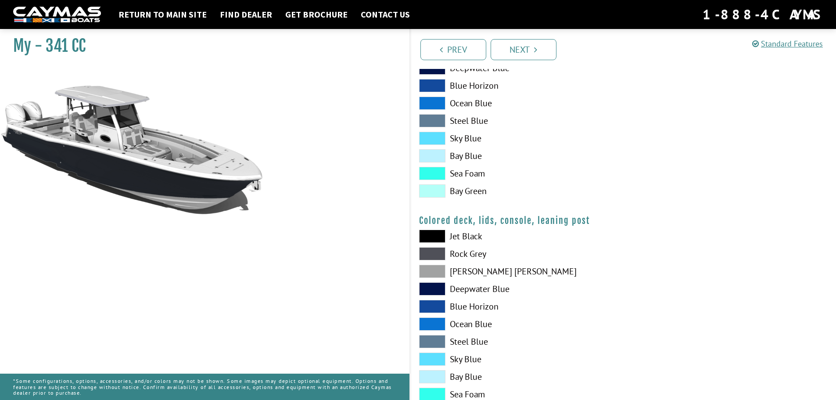
scroll to position [977, 0]
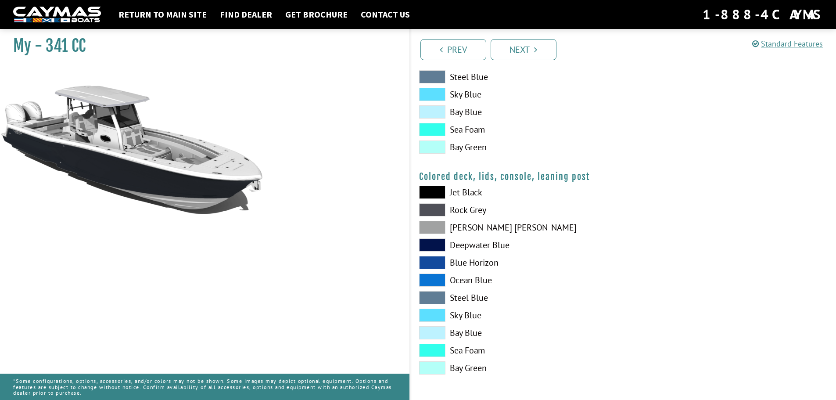
click at [427, 244] on span at bounding box center [432, 244] width 26 height 13
click at [430, 312] on span at bounding box center [432, 314] width 26 height 13
click at [440, 210] on span at bounding box center [432, 209] width 26 height 13
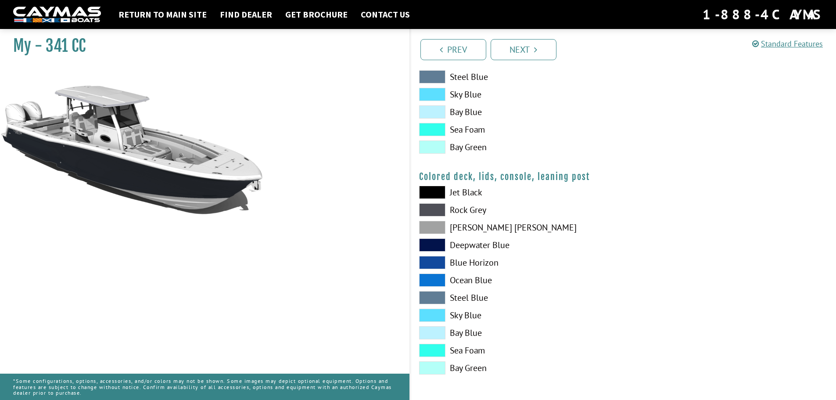
click at [440, 210] on span at bounding box center [432, 209] width 26 height 13
click at [440, 231] on span at bounding box center [432, 227] width 26 height 13
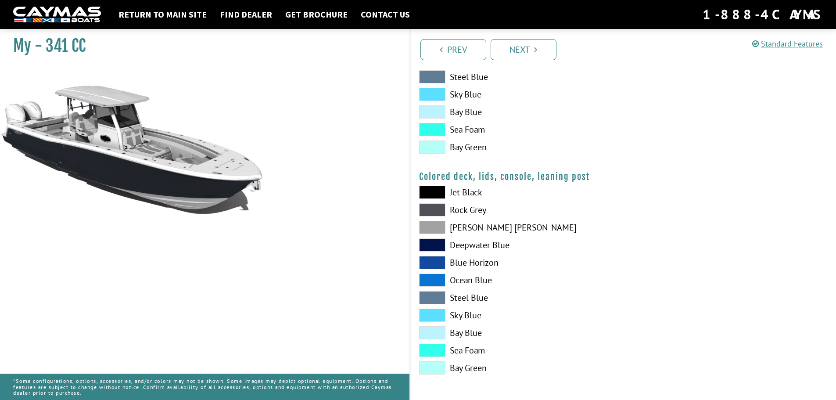
click at [432, 190] on span at bounding box center [432, 192] width 26 height 13
click at [432, 332] on span at bounding box center [432, 332] width 26 height 13
click at [534, 53] on link "Next" at bounding box center [523, 49] width 66 height 21
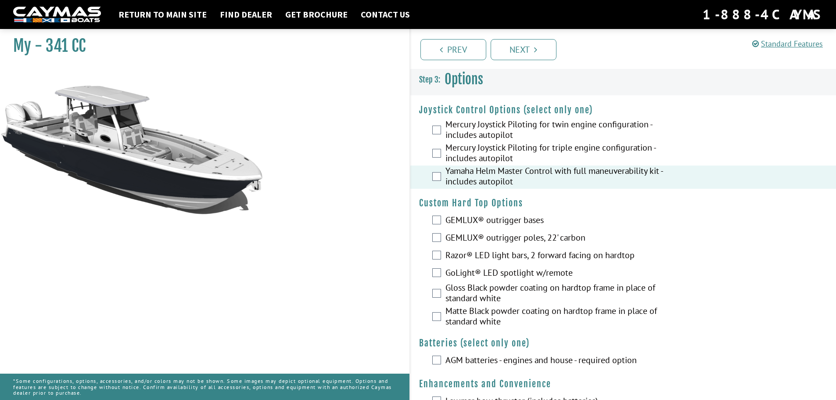
scroll to position [44, 0]
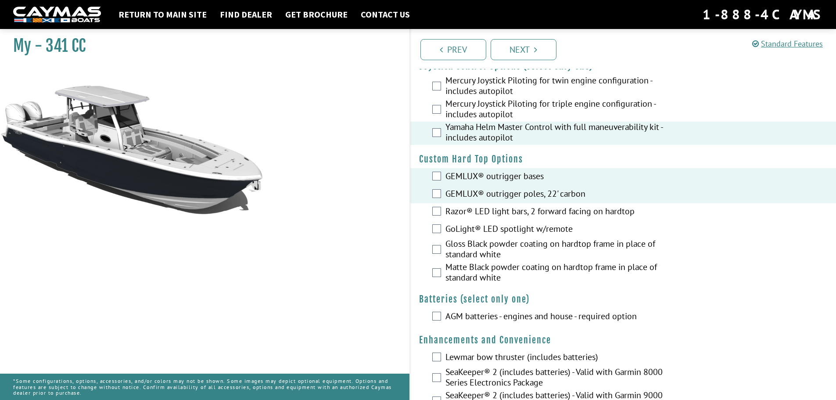
click at [437, 206] on div "Razor® LED light bars, 2 forward facing on hardtop" at bounding box center [623, 212] width 426 height 18
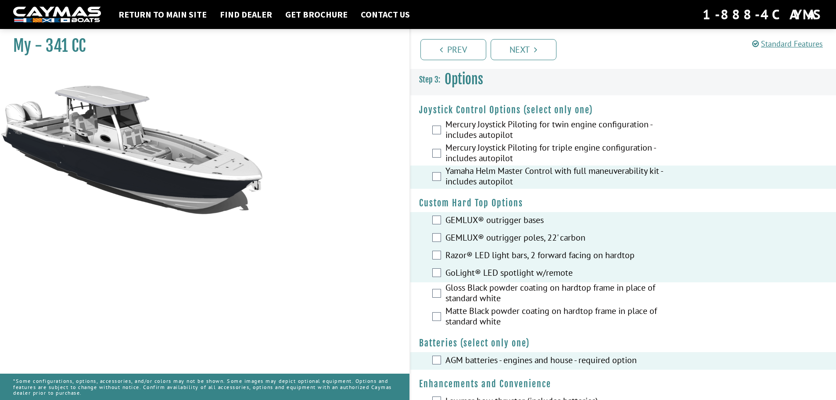
scroll to position [175, 0]
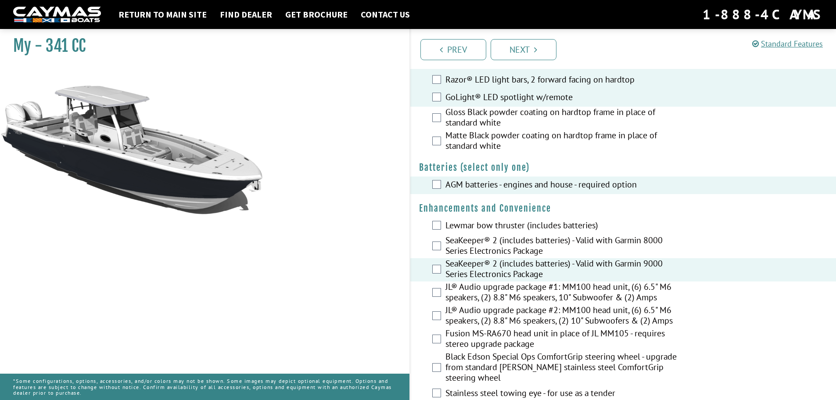
click at [441, 225] on div "Lewmar bow thruster (includes batteries)" at bounding box center [623, 226] width 426 height 18
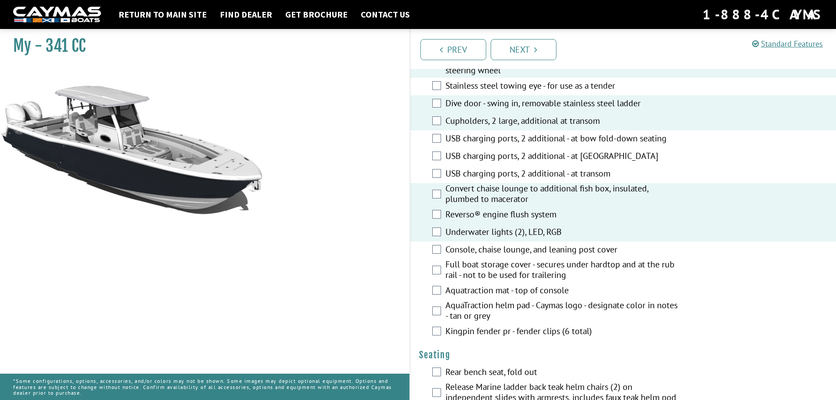
scroll to position [526, 0]
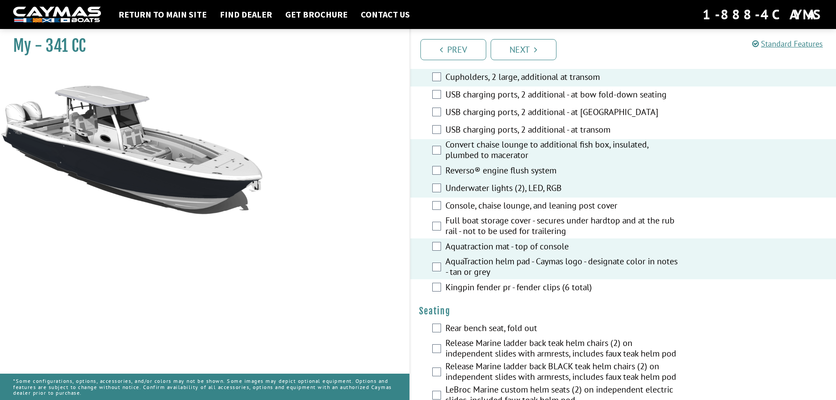
click at [442, 287] on div "Kingpin fender pr - fender clips (6 total)" at bounding box center [623, 288] width 426 height 18
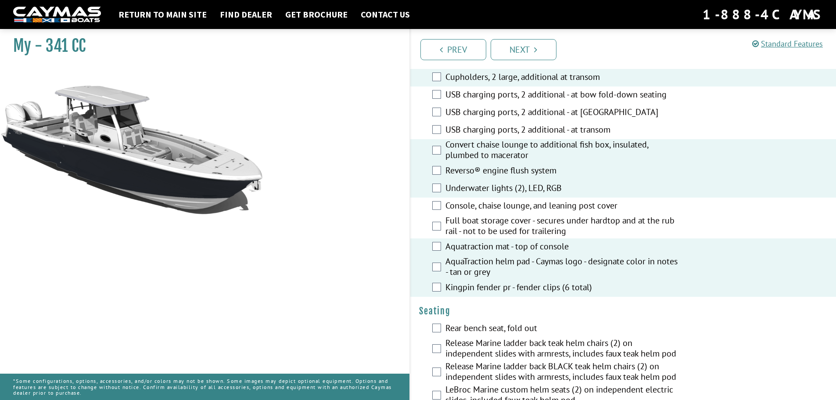
scroll to position [483, 0]
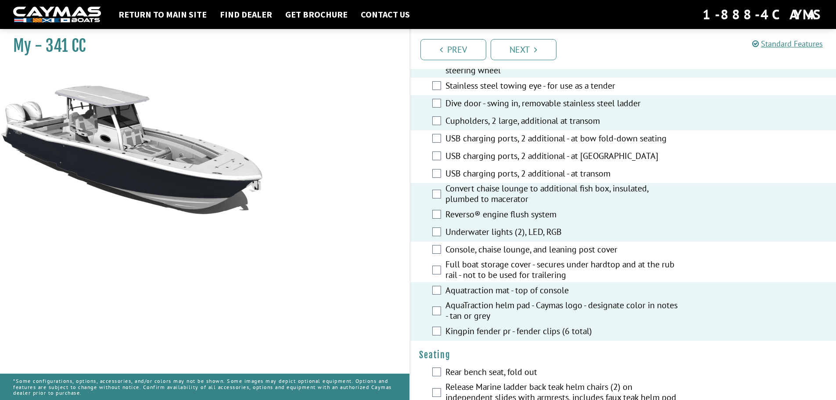
click at [430, 169] on div "USB charging ports, 2 additional - at transom" at bounding box center [623, 174] width 426 height 18
click at [436, 143] on div "USB charging ports, 2 additional - at bow fold-down seating" at bounding box center [623, 139] width 426 height 18
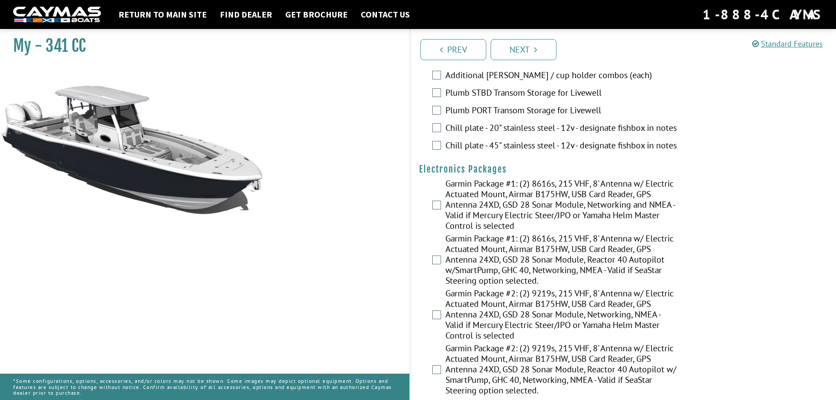
scroll to position [1097, 0]
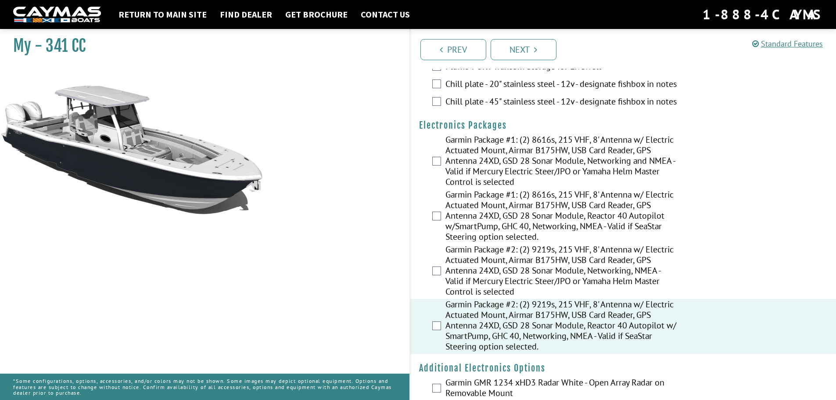
click at [444, 286] on div "Garmin Package #2: (2) 9219s, 215 VHF, 8' Antenna w/ Electric Actuated Mount, A…" at bounding box center [623, 271] width 426 height 55
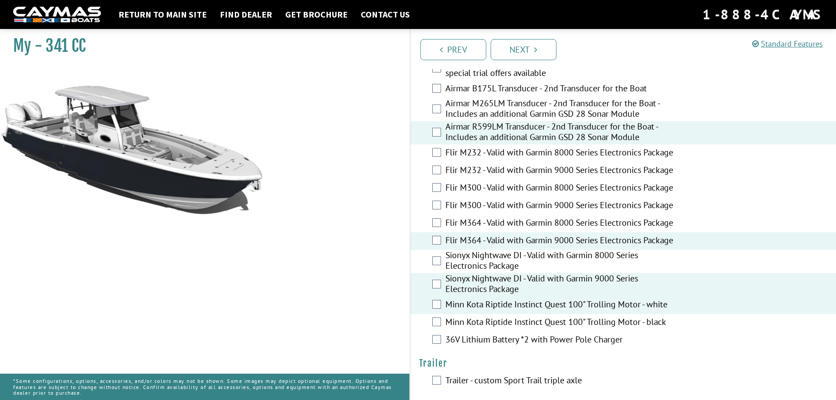
scroll to position [1598, 0]
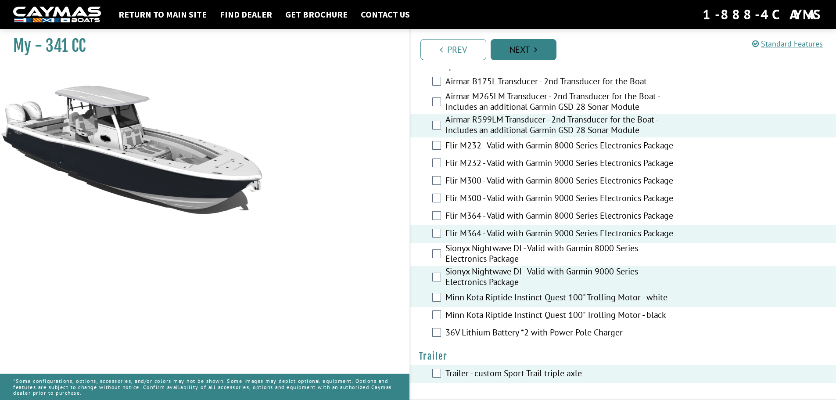
click at [524, 53] on link "Next" at bounding box center [523, 49] width 66 height 21
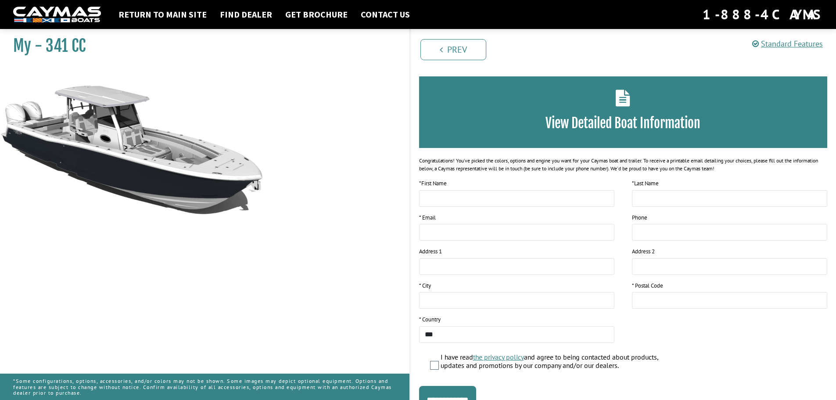
scroll to position [72, 0]
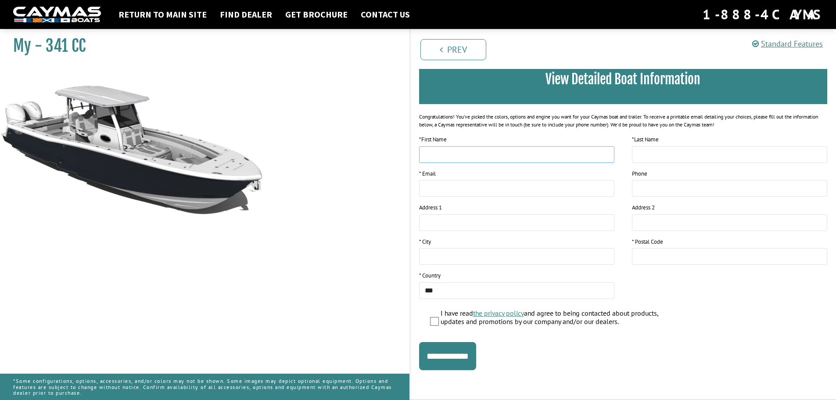
click at [489, 154] on input "text" at bounding box center [516, 154] width 195 height 17
type input "***"
type input "*********"
type input "**********"
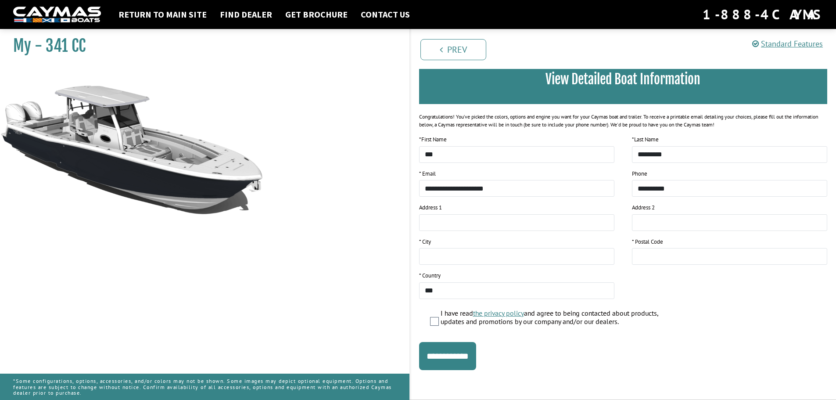
type input "**********"
type input "*******"
type input "*****"
click at [445, 354] on input "**********" at bounding box center [447, 356] width 57 height 28
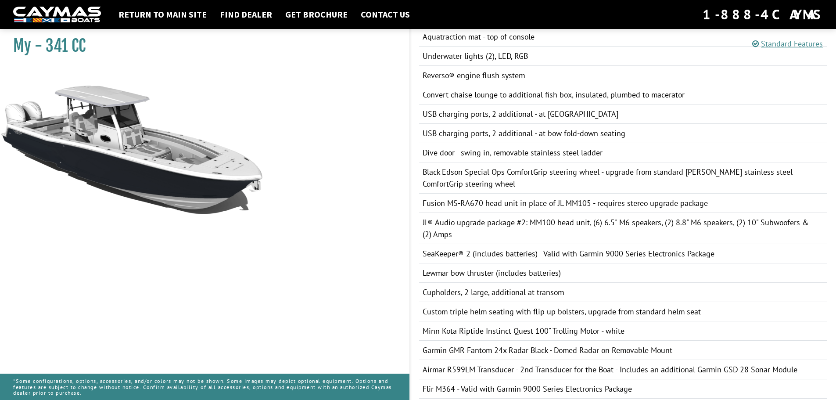
scroll to position [721, 0]
